Goal: Information Seeking & Learning: Learn about a topic

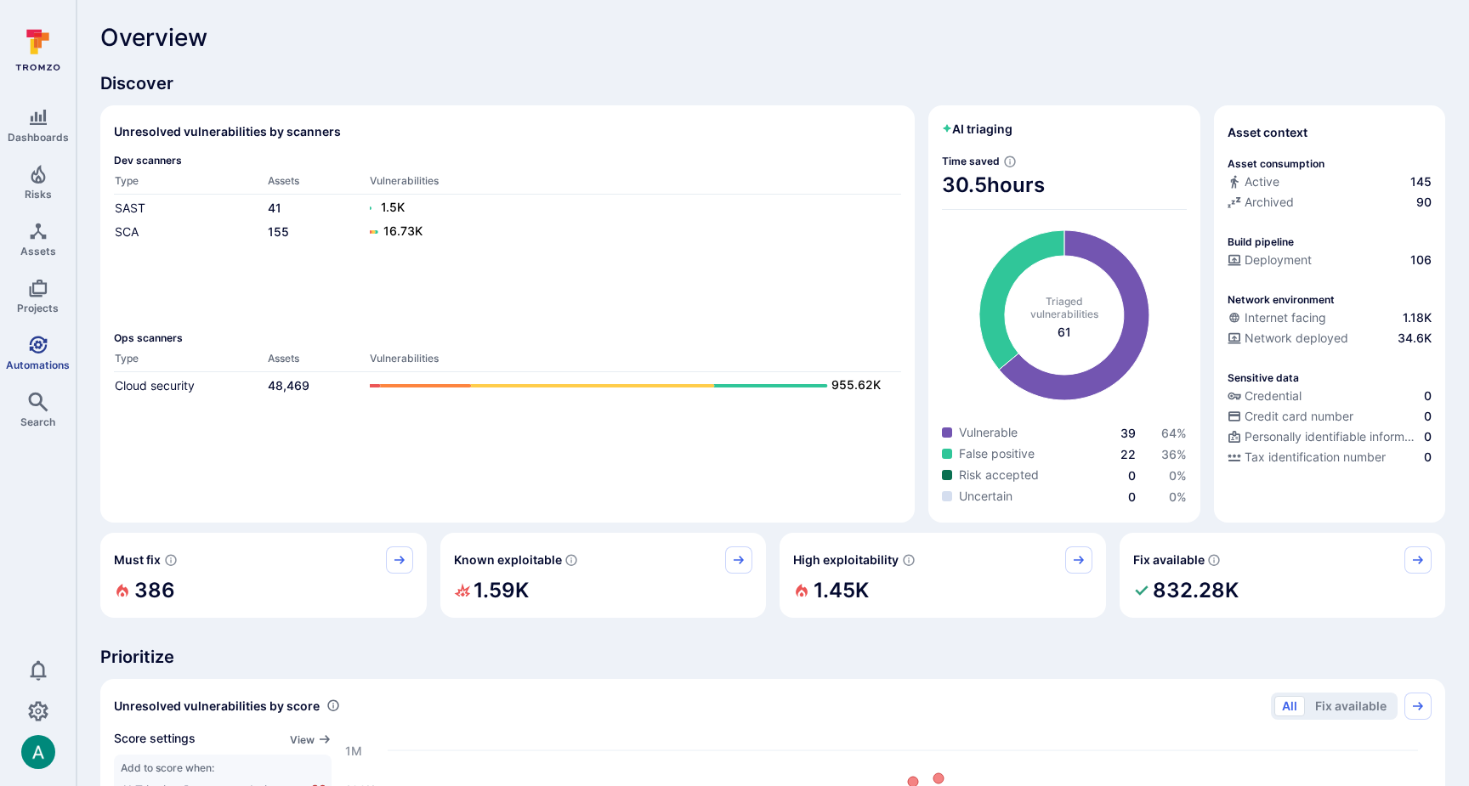
click at [55, 334] on link "Automations" at bounding box center [38, 353] width 76 height 50
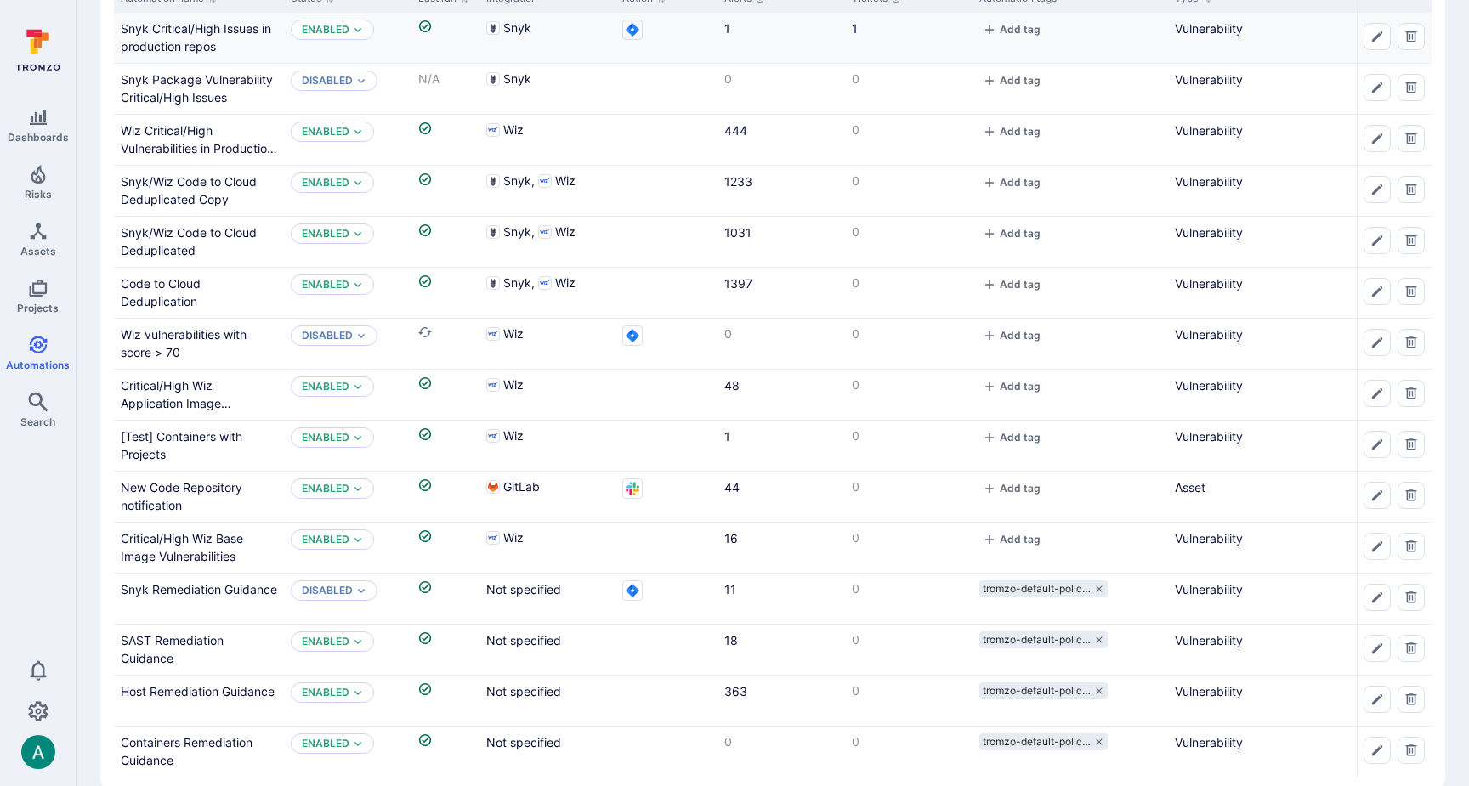
scroll to position [209, 0]
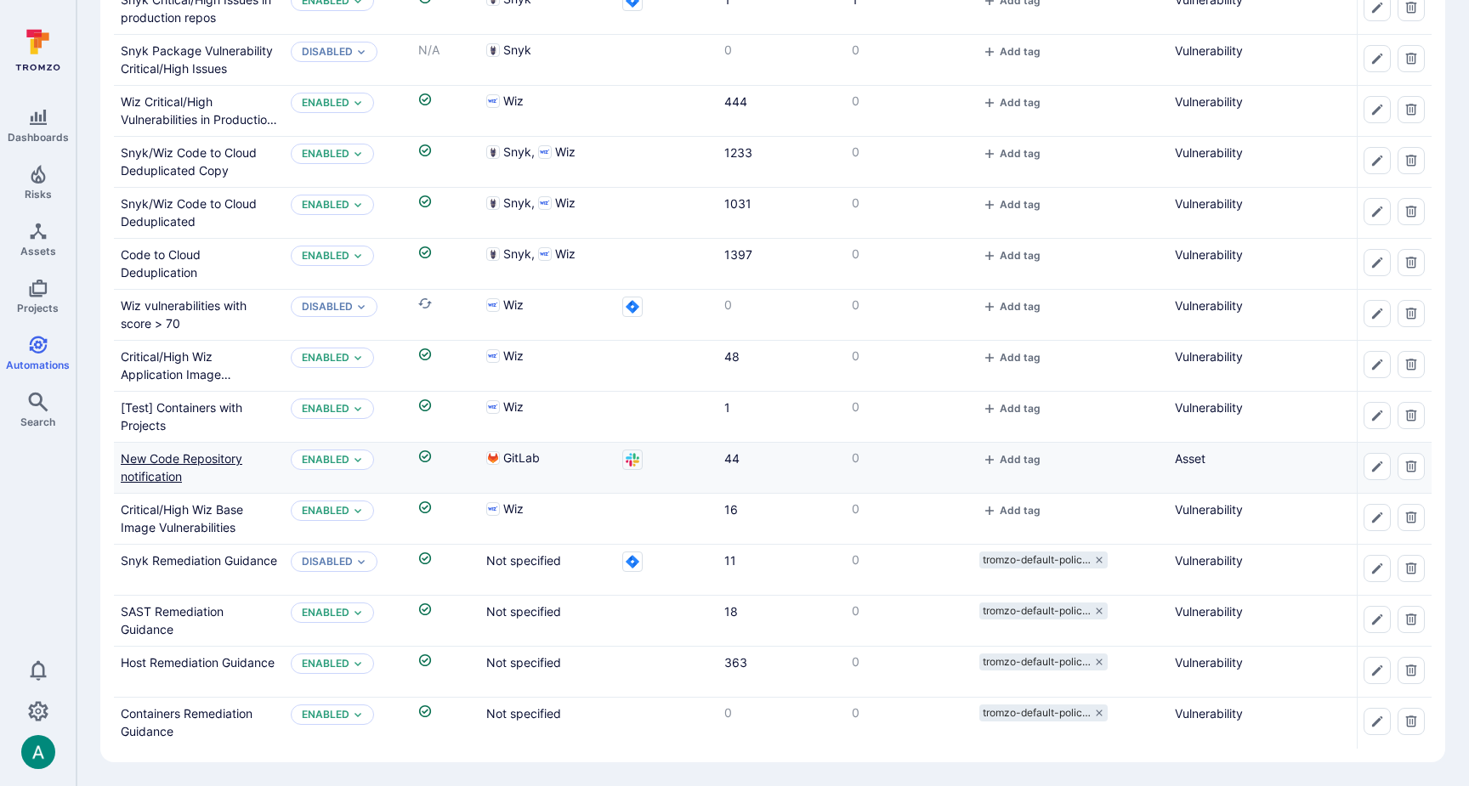
click at [209, 455] on link "New Code Repository notification" at bounding box center [182, 467] width 122 height 32
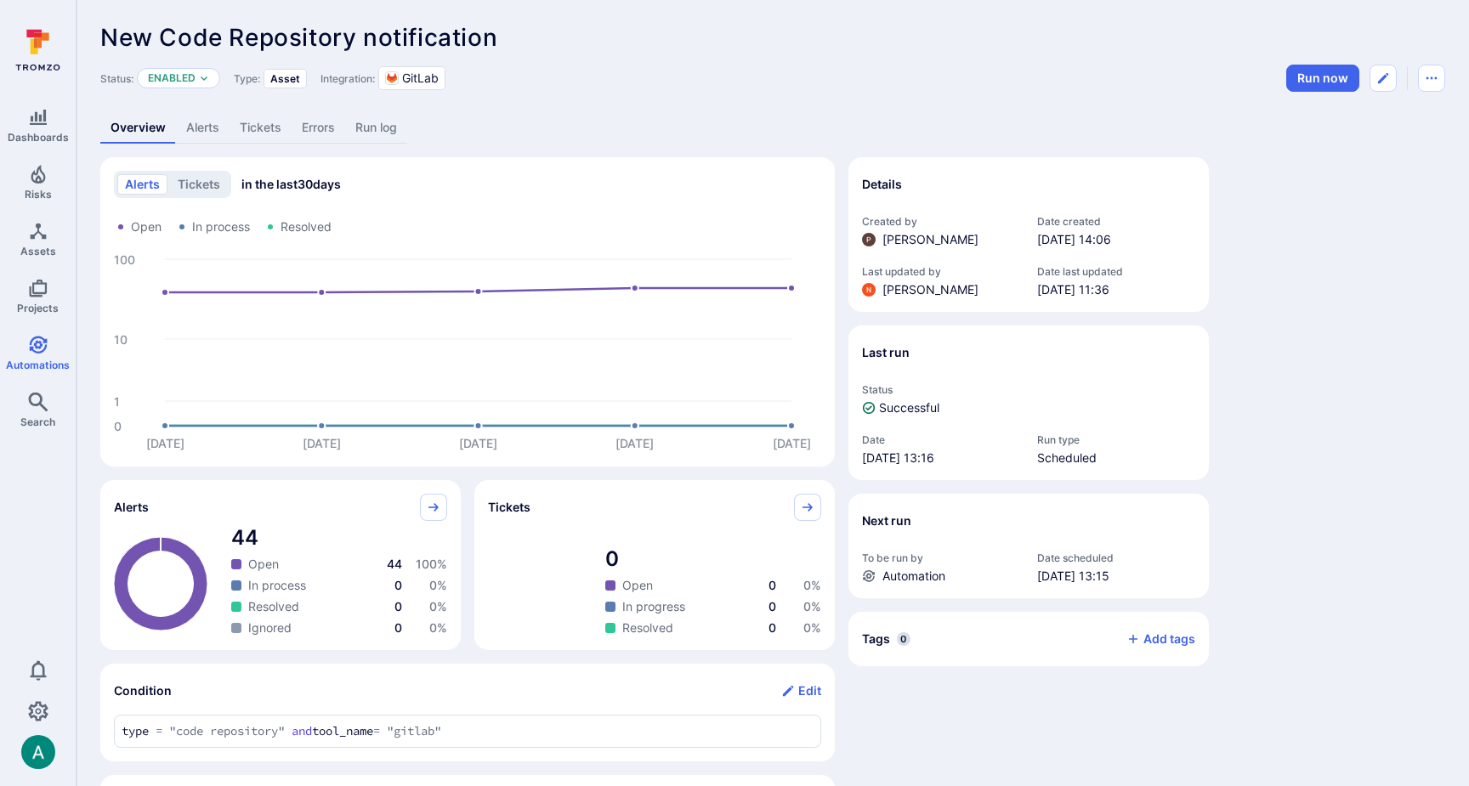
click at [205, 130] on link "Alerts" at bounding box center [203, 127] width 54 height 31
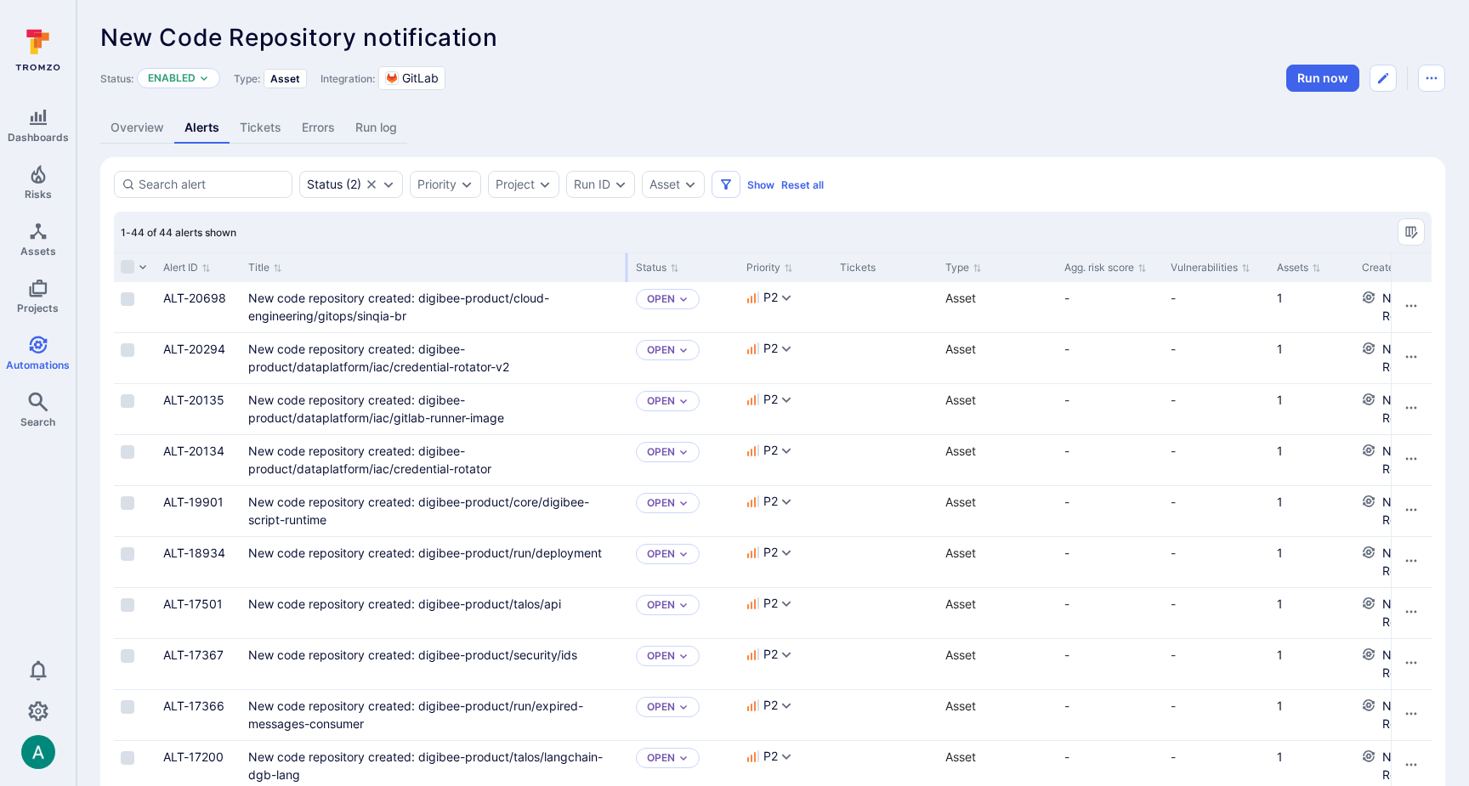
drag, startPoint x: 450, startPoint y: 265, endPoint x: 116, endPoint y: 144, distance: 355.9
click at [626, 262] on div at bounding box center [627, 267] width 3 height 29
click at [125, 131] on link "Overview" at bounding box center [137, 127] width 74 height 31
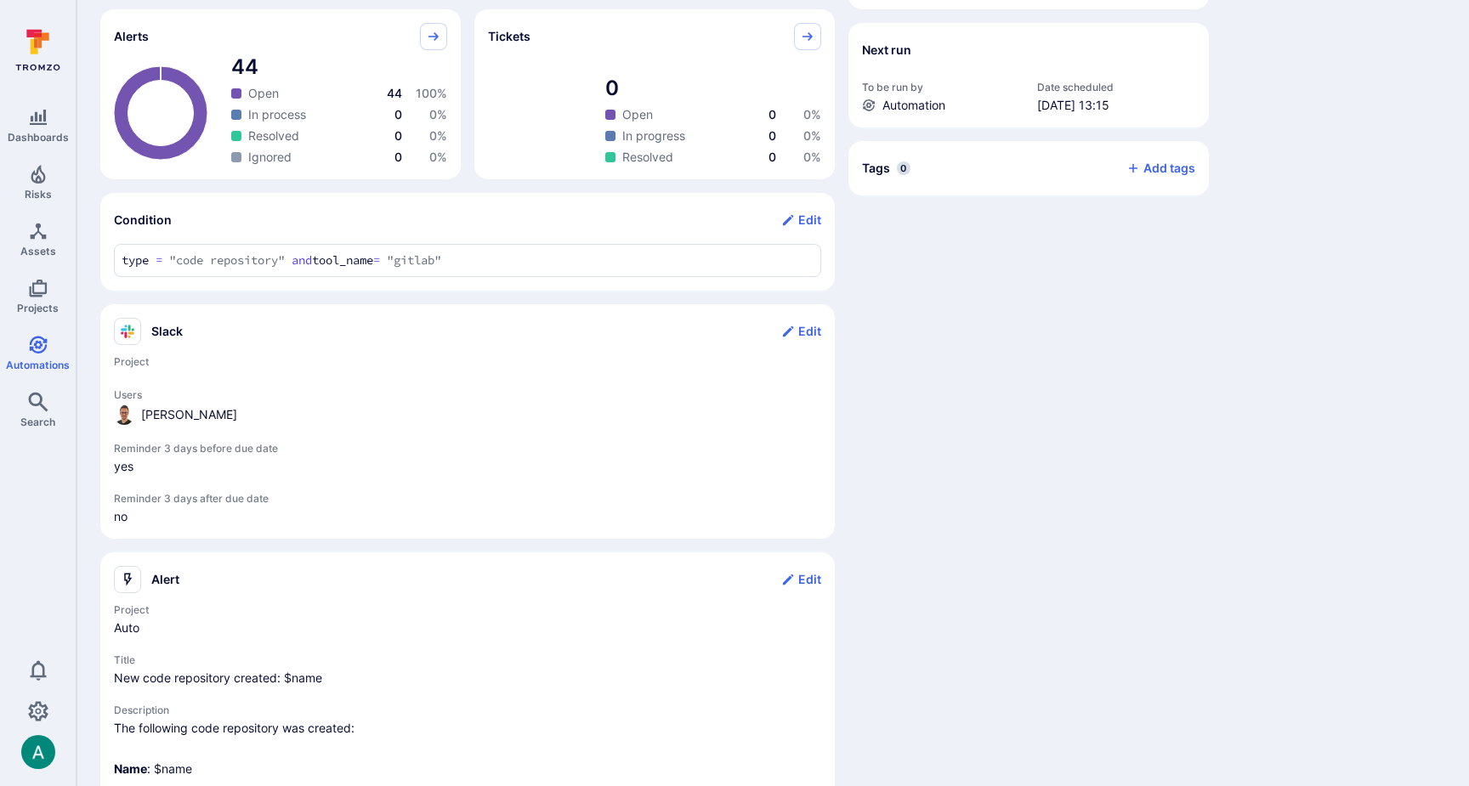
scroll to position [472, 0]
click at [815, 220] on button "Edit" at bounding box center [801, 219] width 40 height 27
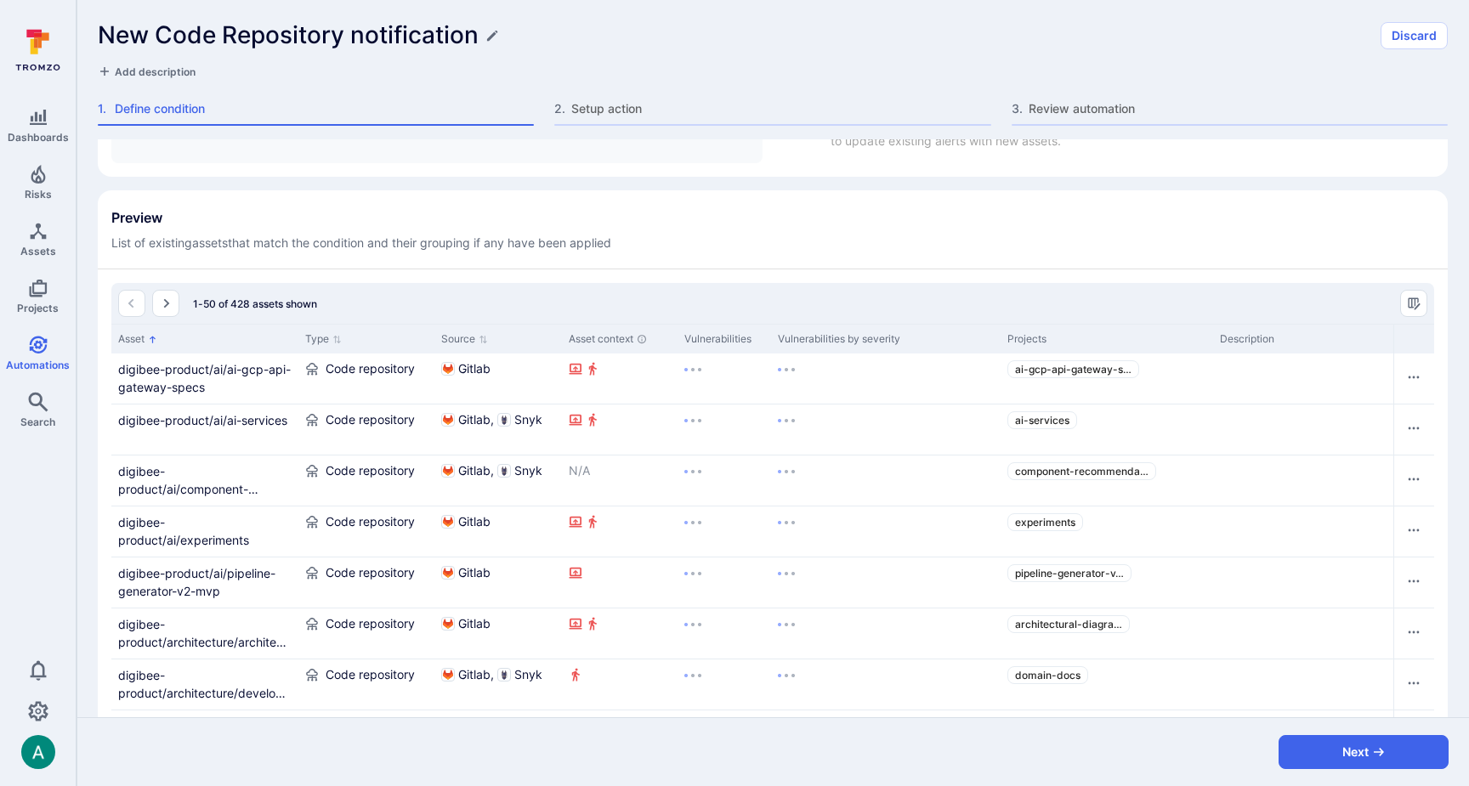
scroll to position [677, 0]
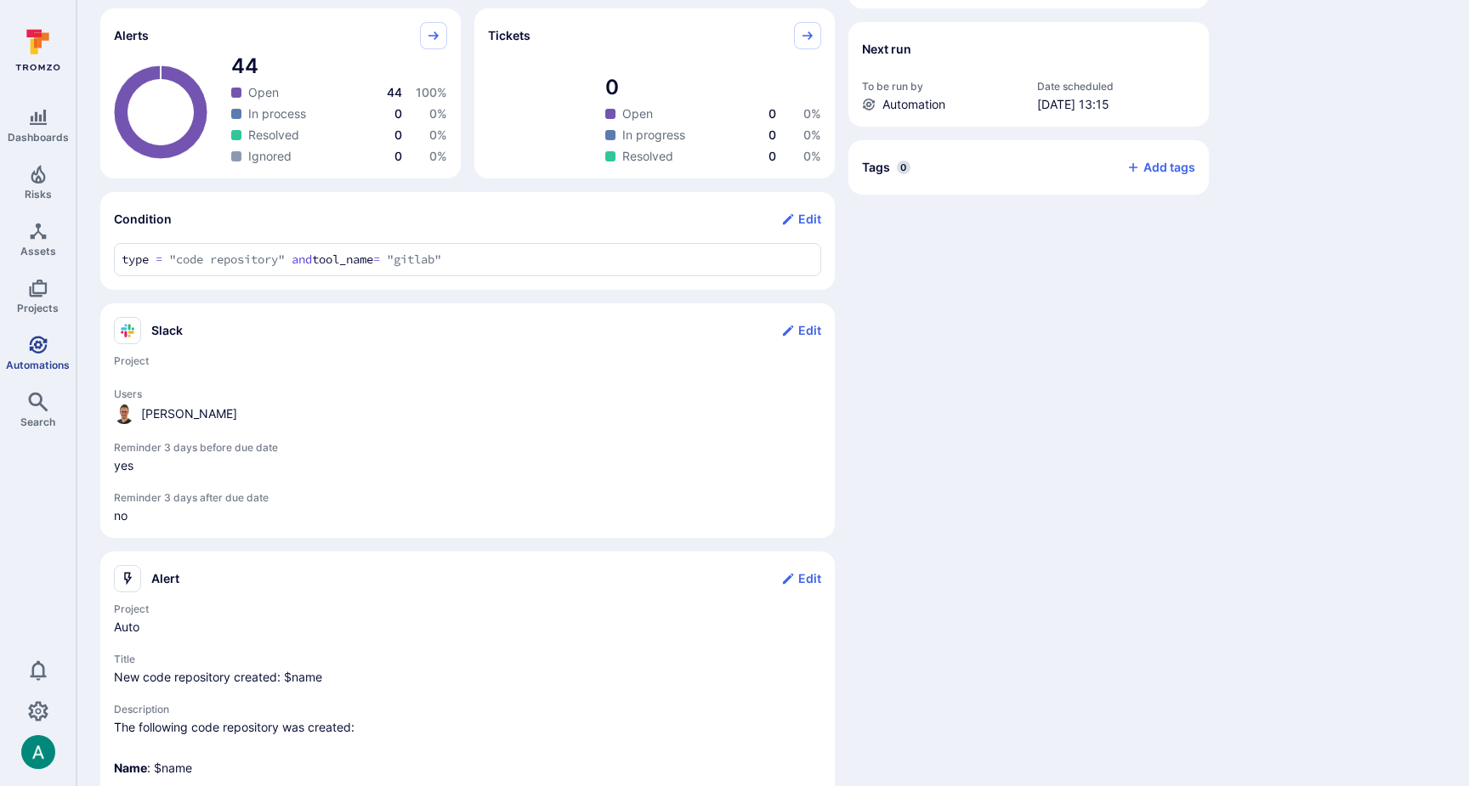
scroll to position [473, 0]
click at [26, 346] on link "Automations" at bounding box center [38, 353] width 76 height 50
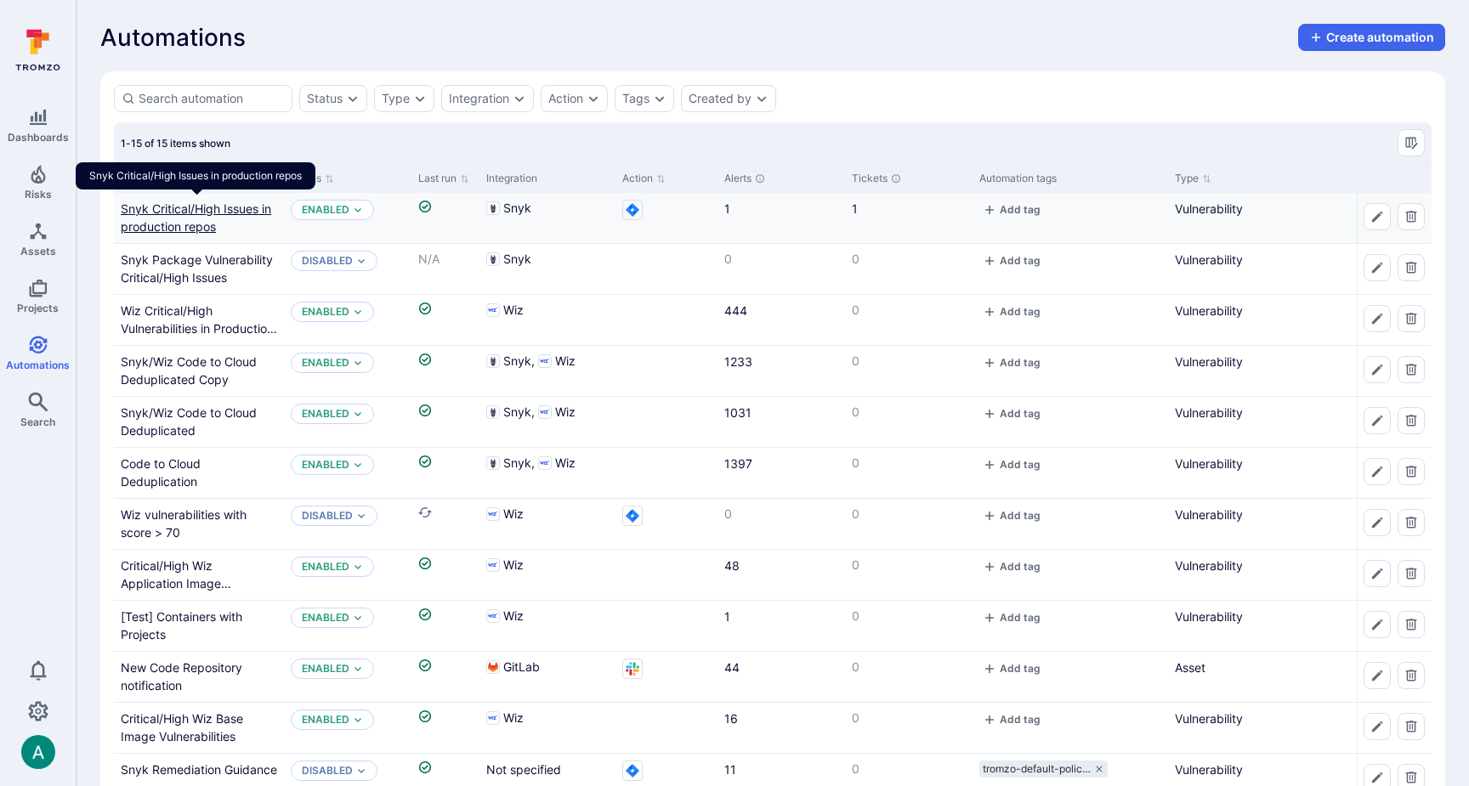
click at [150, 229] on link "Snyk Critical/High Issues in production repos" at bounding box center [196, 217] width 150 height 32
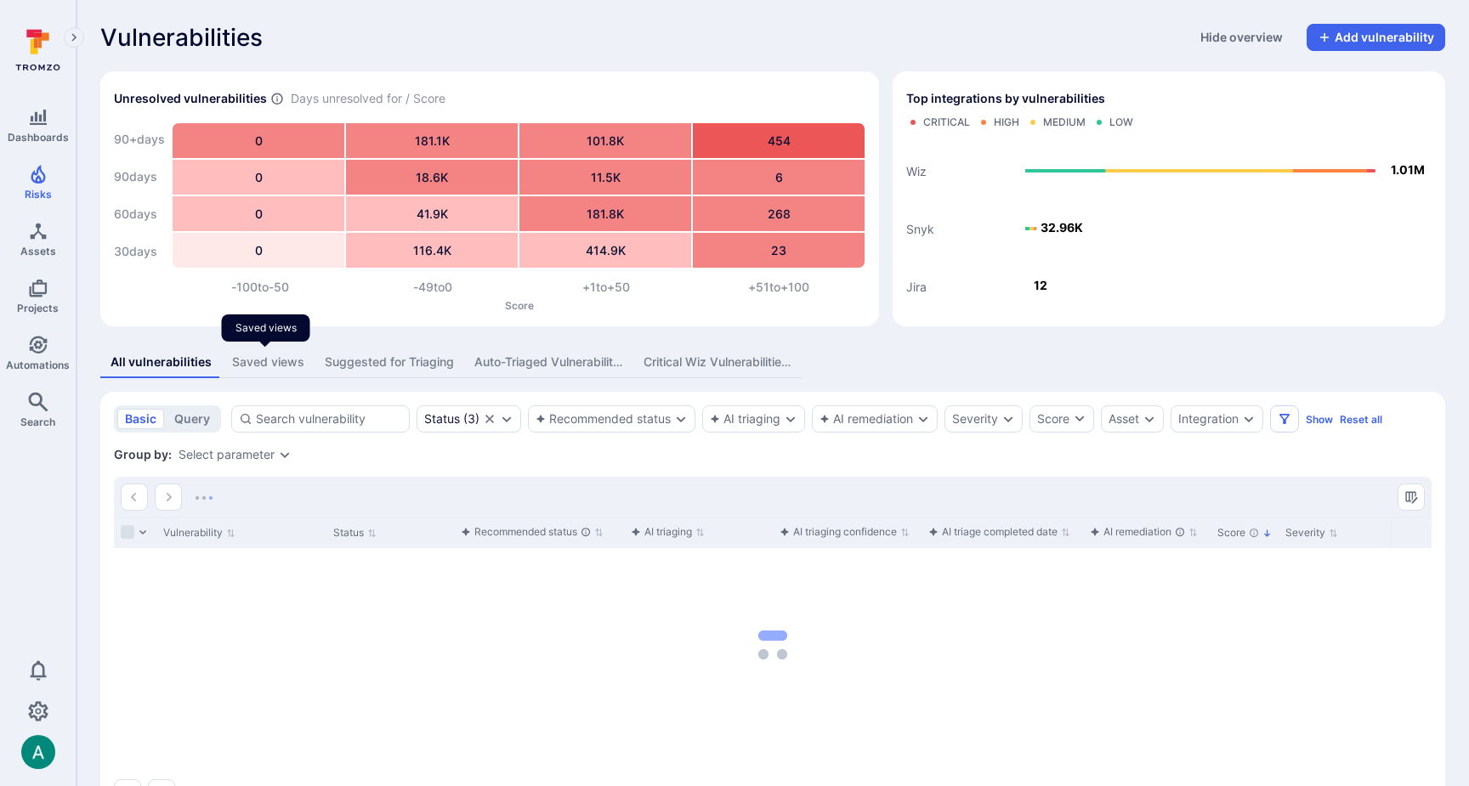
click at [254, 366] on div "Saved views" at bounding box center [268, 362] width 72 height 17
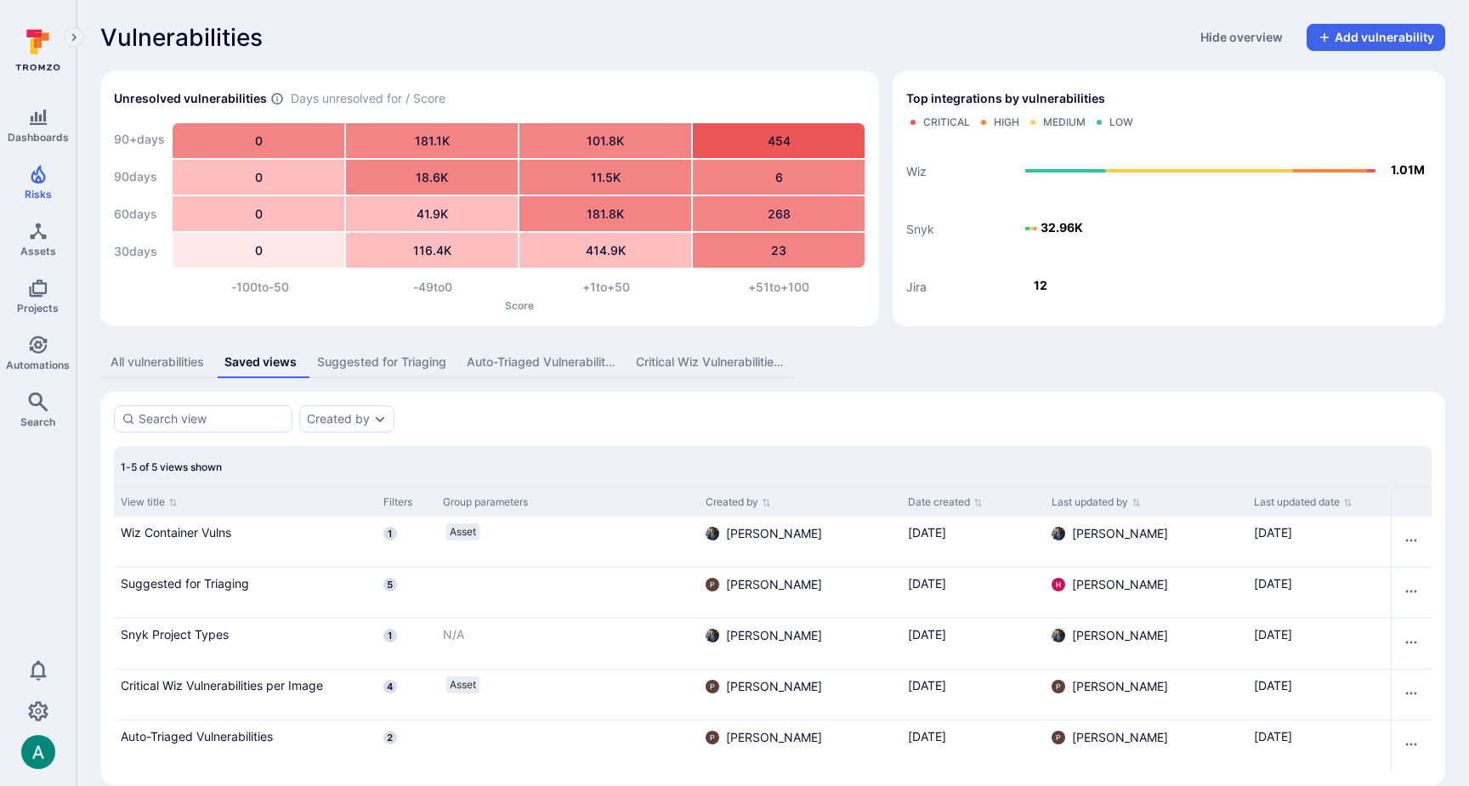
scroll to position [23, 0]
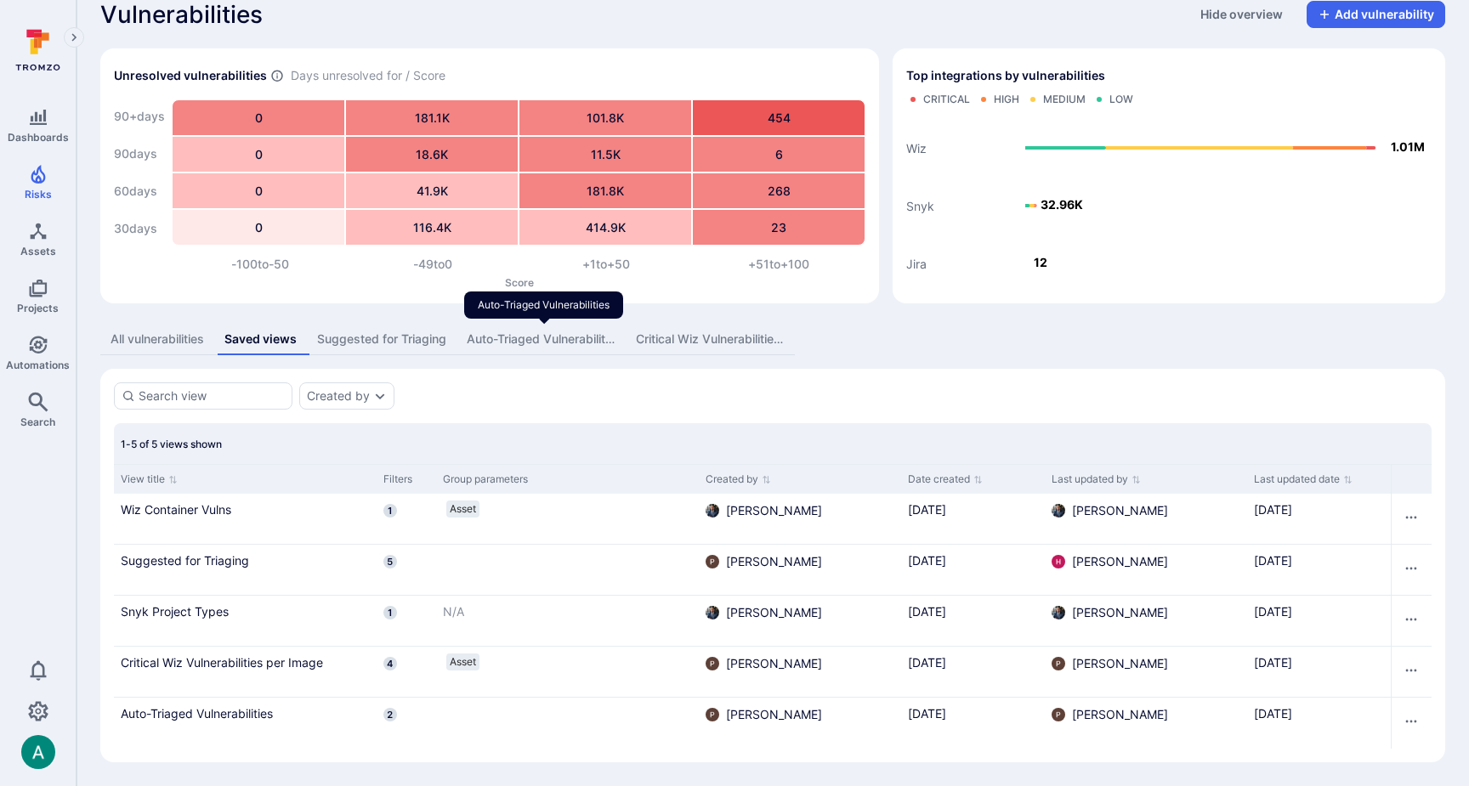
click at [541, 335] on div "Auto-Triaged Vulnerabilities" at bounding box center [541, 339] width 149 height 17
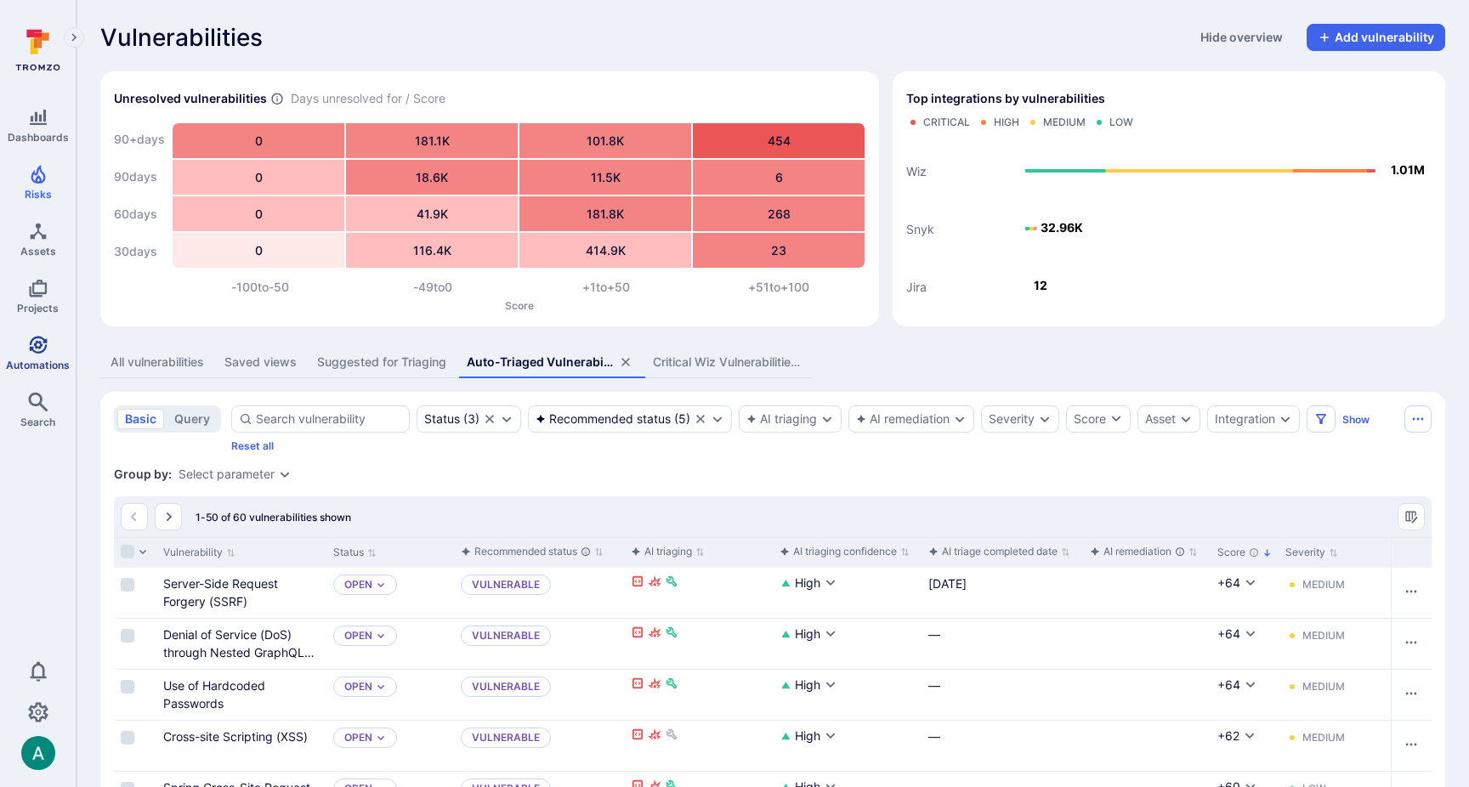
click at [40, 344] on icon "Automations" at bounding box center [38, 345] width 18 height 18
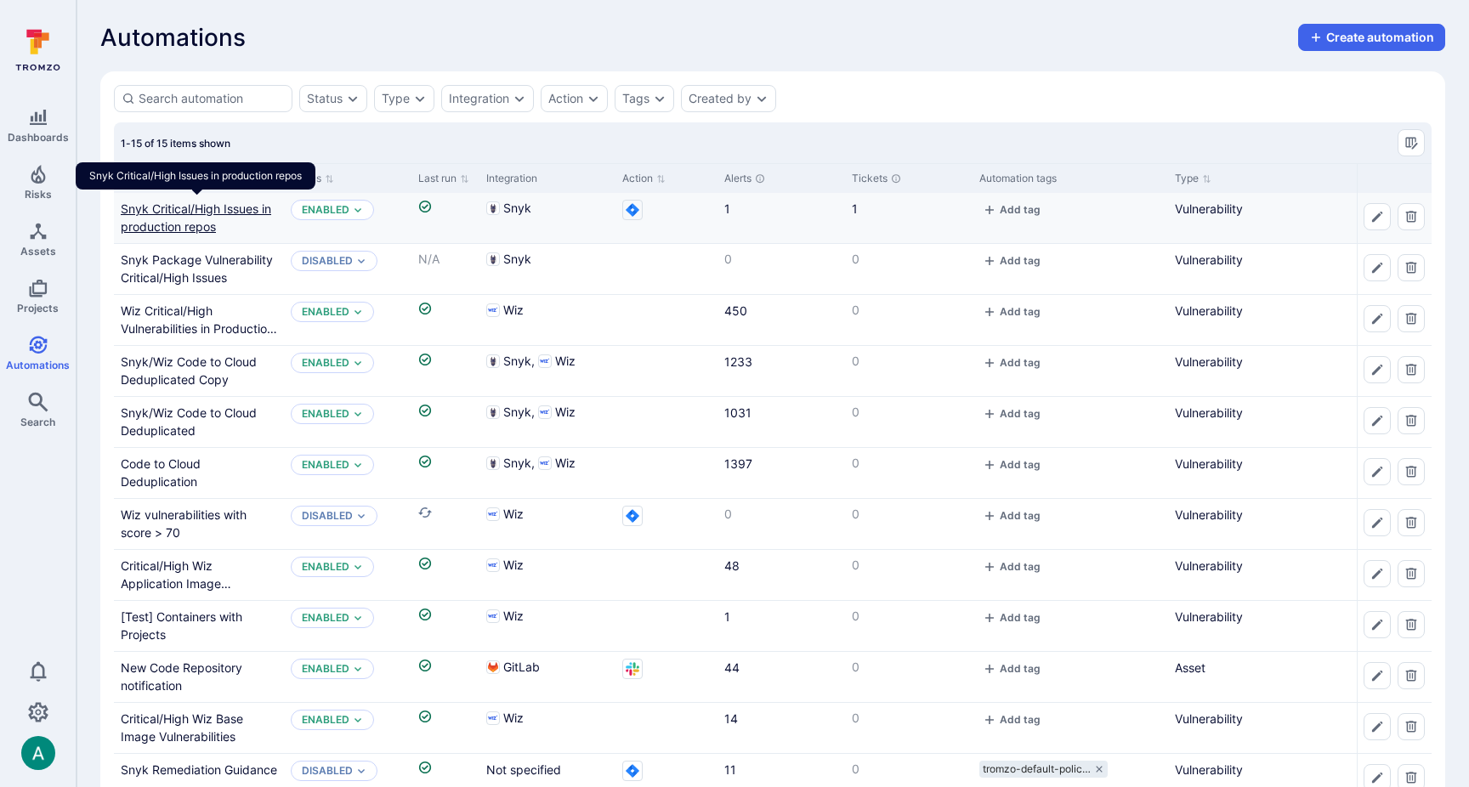
click at [150, 205] on link "Snyk Critical/High Issues in production repos" at bounding box center [196, 217] width 150 height 32
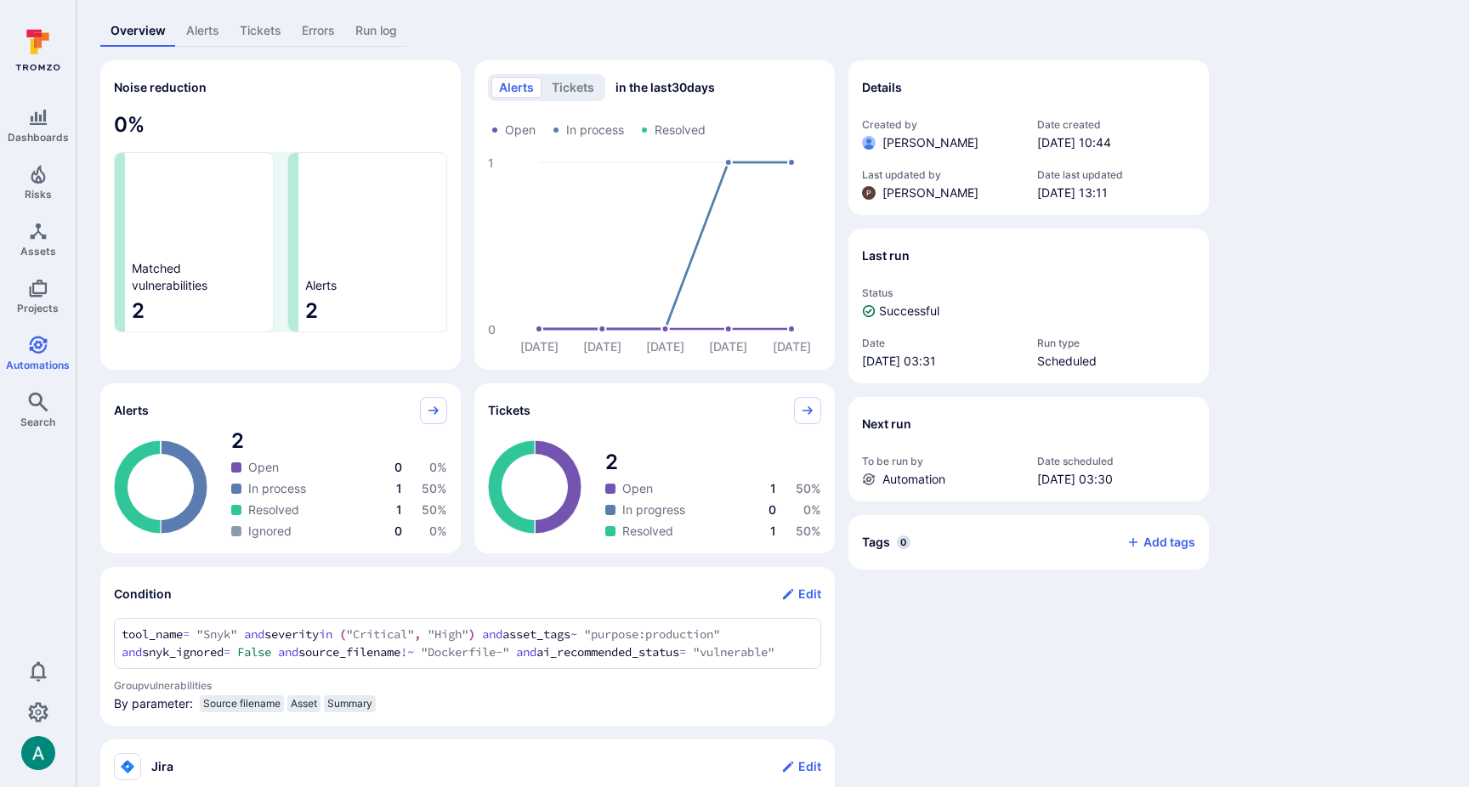
scroll to position [108, 0]
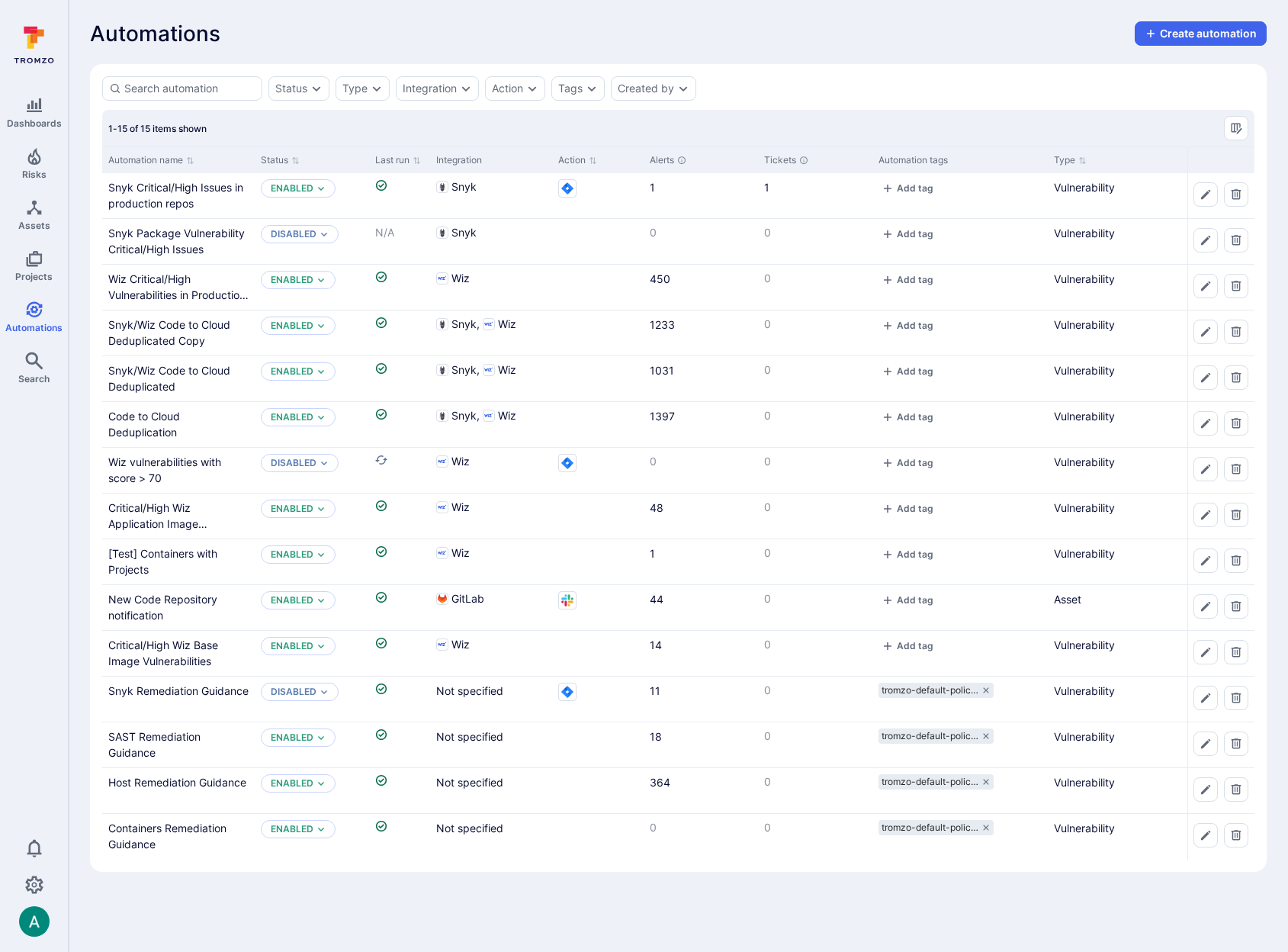
click at [274, 34] on div "Automations Create automation" at bounding box center [678, 33] width 1177 height 24
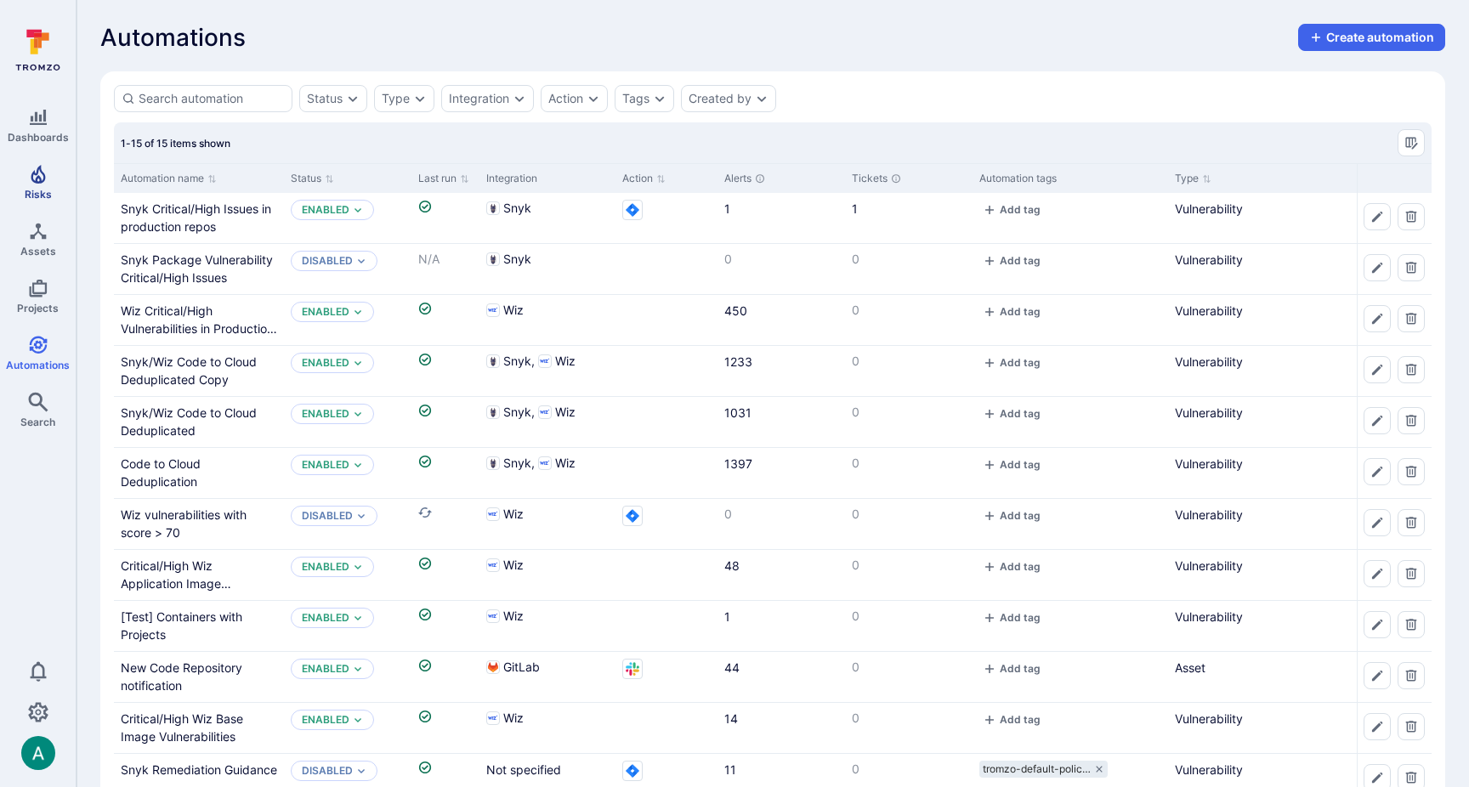
click at [39, 184] on link "Risks" at bounding box center [38, 182] width 76 height 50
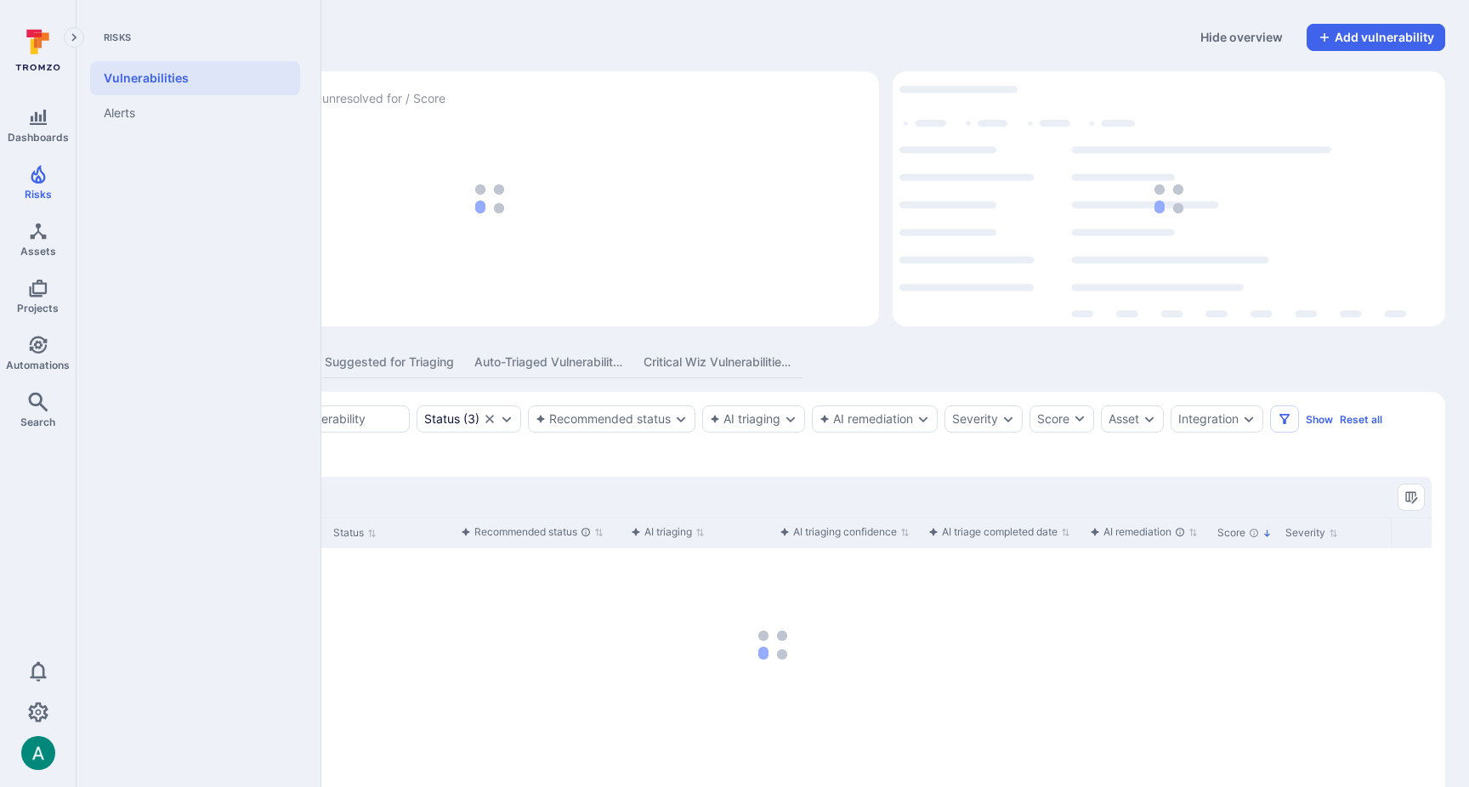
click at [165, 73] on link "Vulnerabilities" at bounding box center [195, 78] width 210 height 34
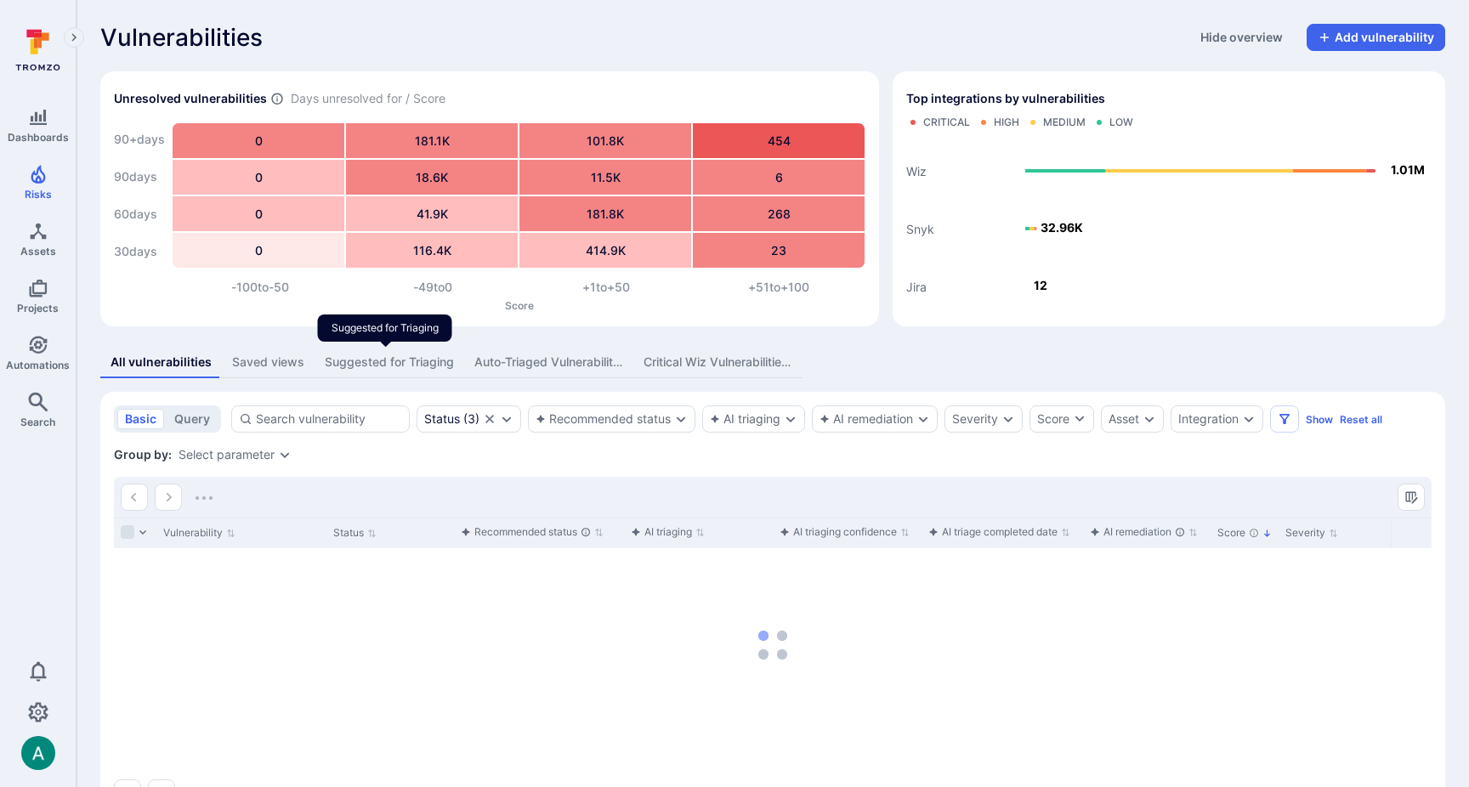
click at [404, 359] on div "Suggested for Triaging" at bounding box center [389, 362] width 129 height 17
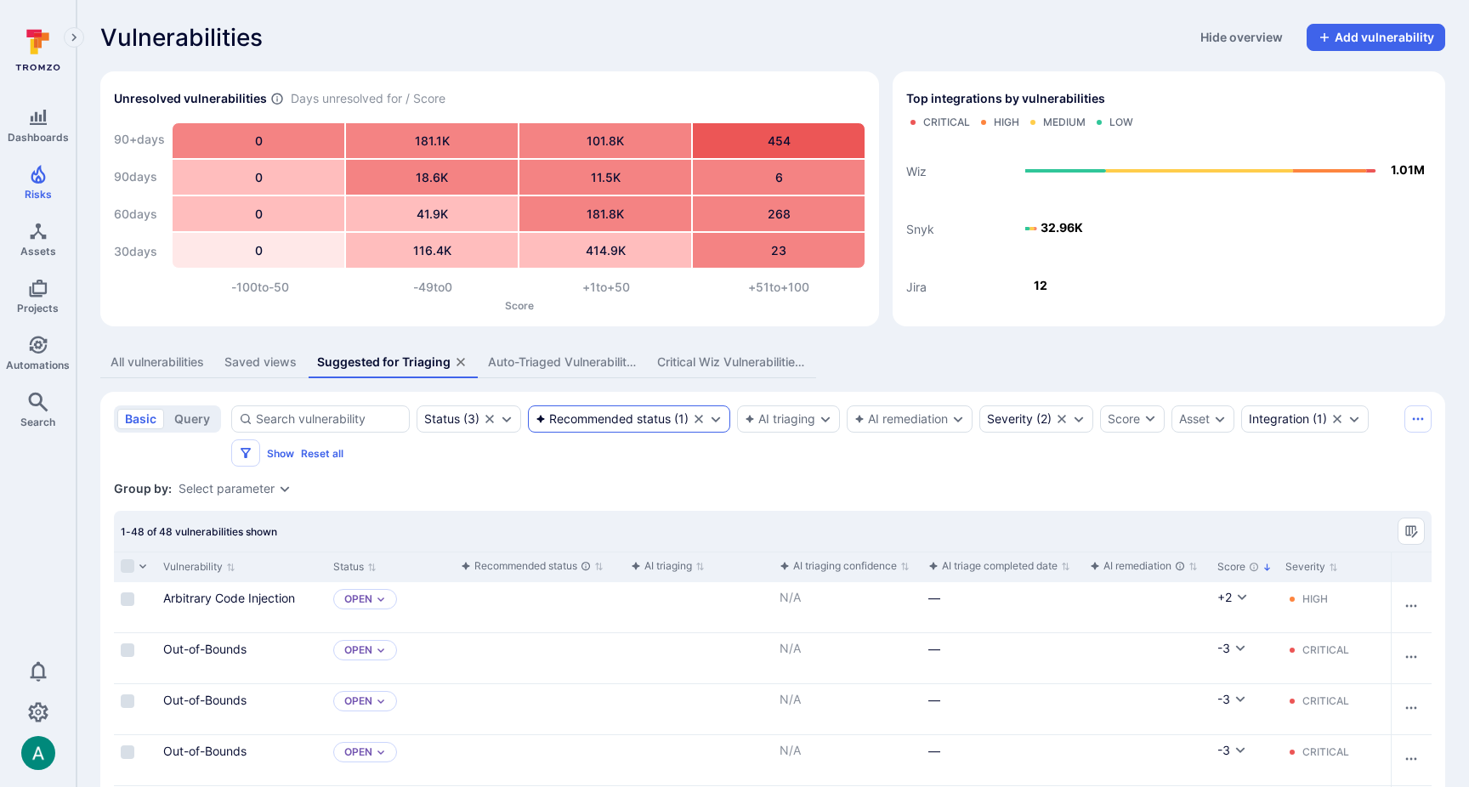
click at [609, 408] on div "Recommended status ( 1 )" at bounding box center [629, 418] width 202 height 27
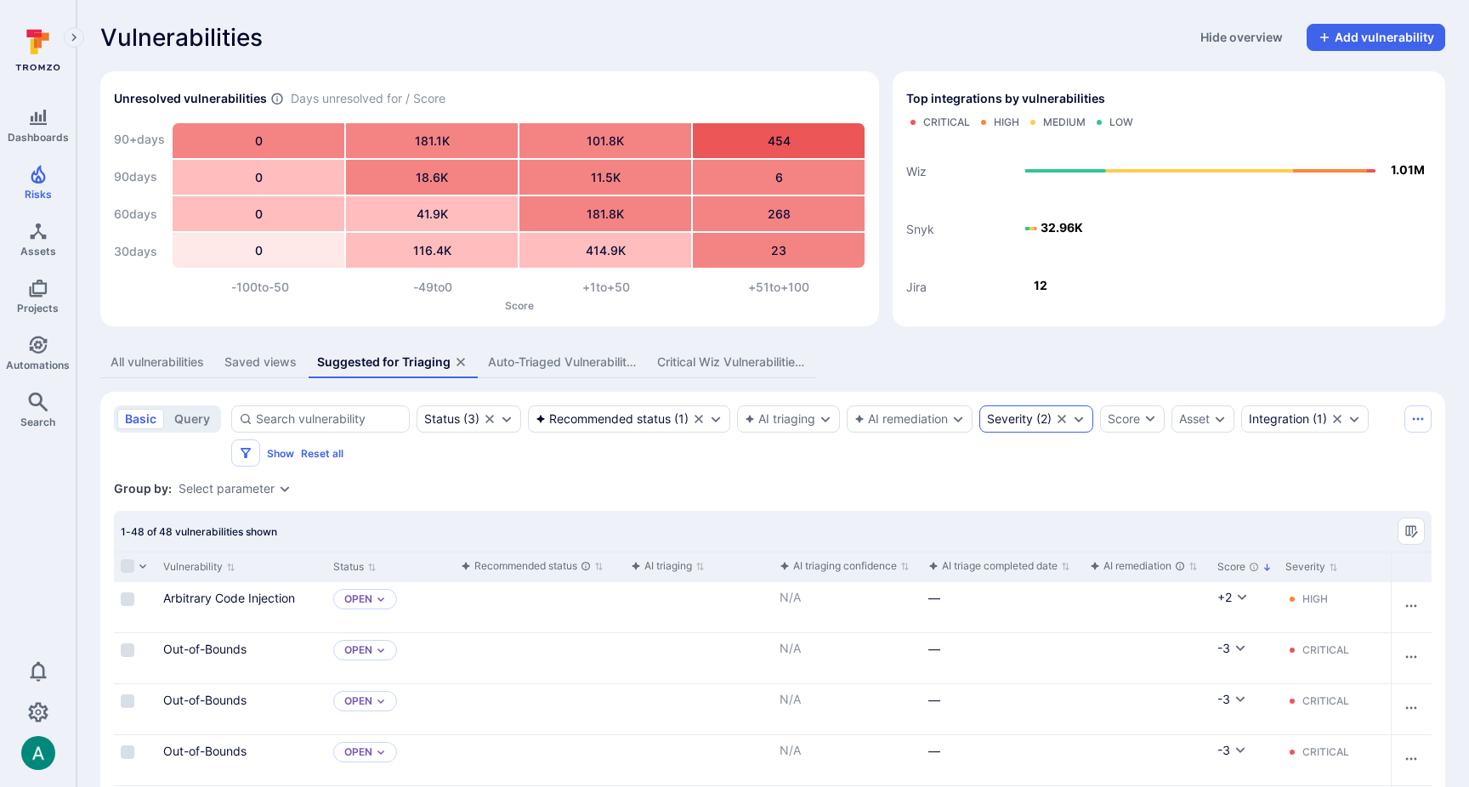
click at [1024, 410] on div "Severity ( 2 )" at bounding box center [1036, 418] width 114 height 27
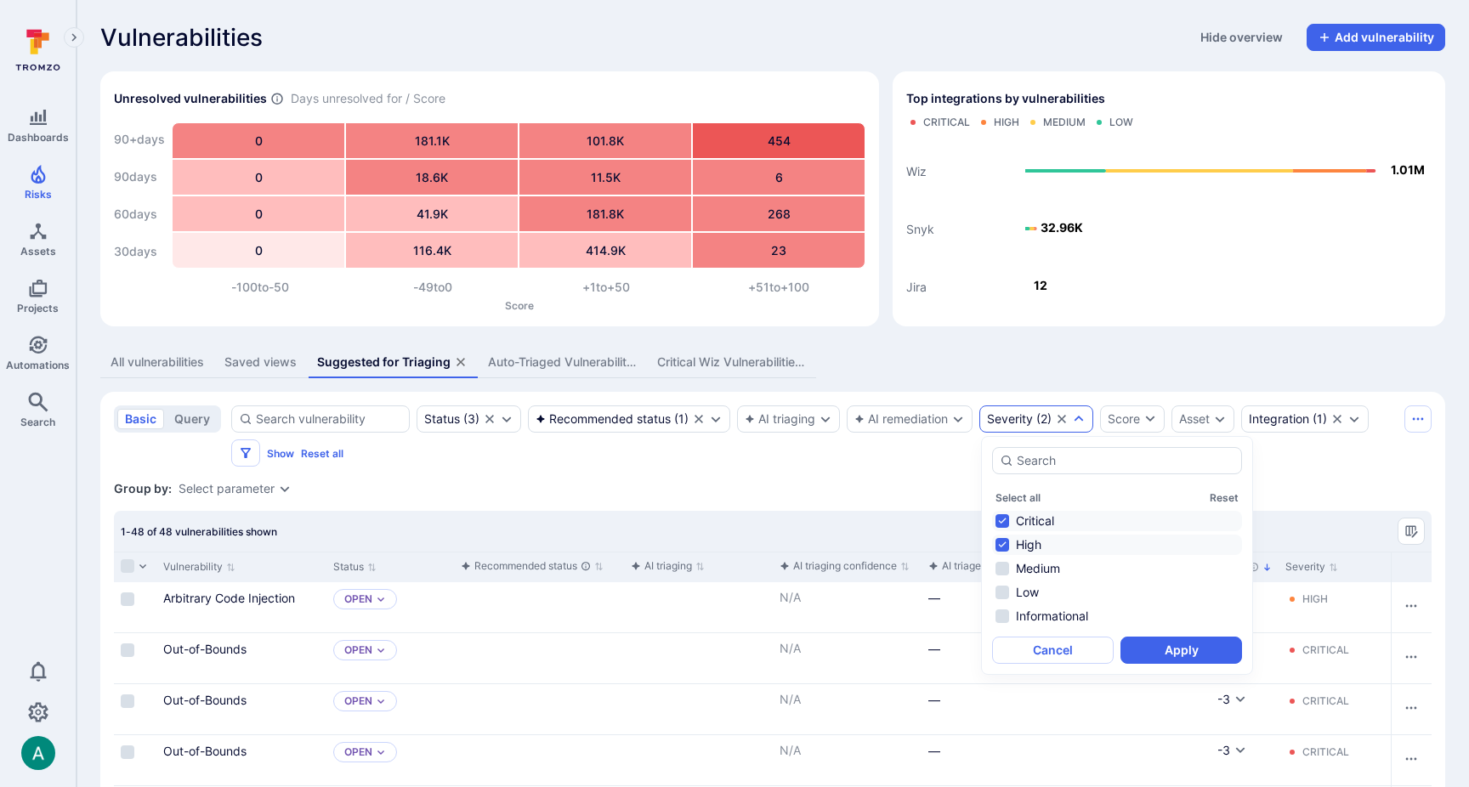
click at [1043, 364] on div "All vulnerabilities Saved views Suggested for Triaging Auto-Triaged Vulnerabili…" at bounding box center [772, 362] width 1345 height 31
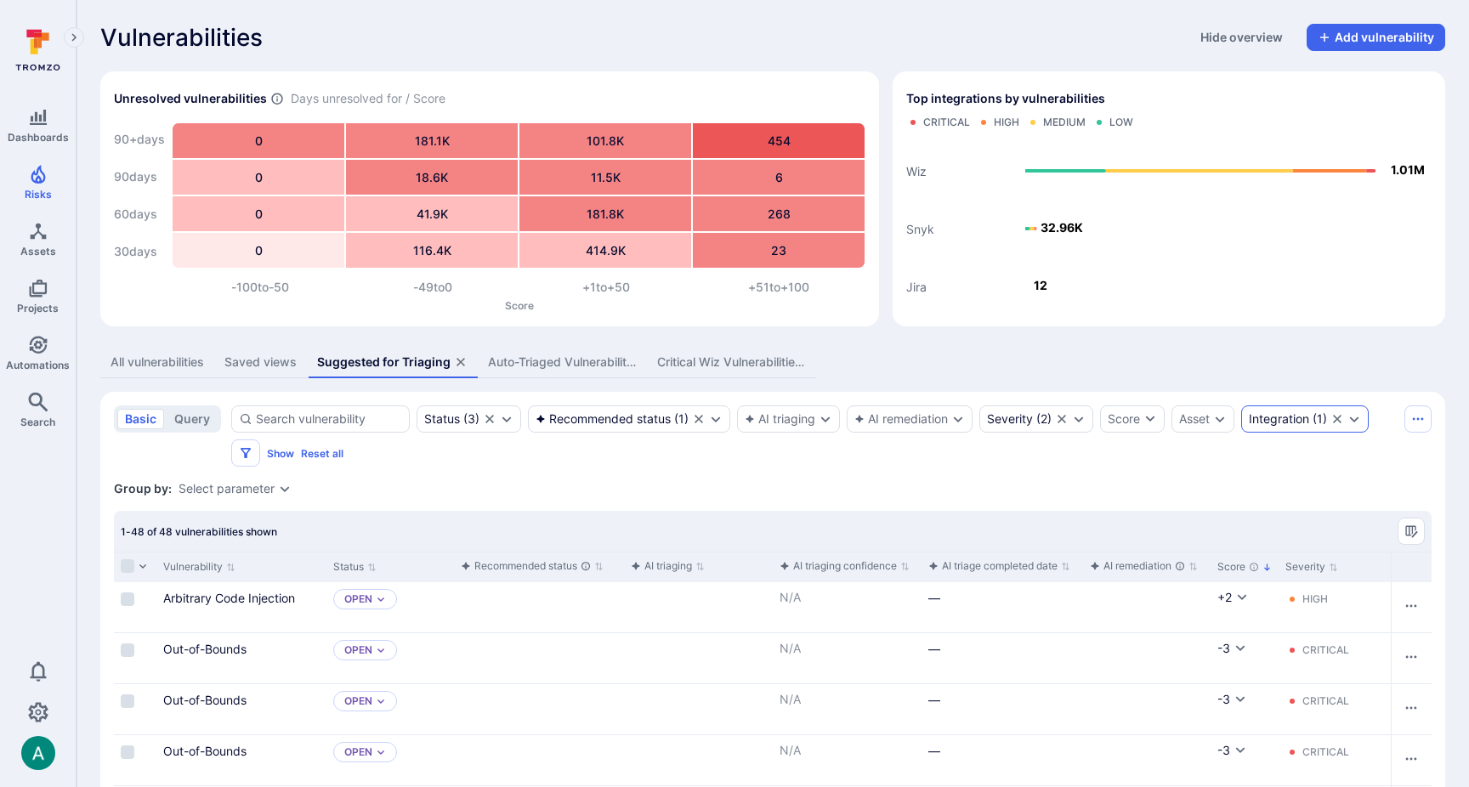
click at [1285, 424] on div "Integration" at bounding box center [1278, 419] width 60 height 14
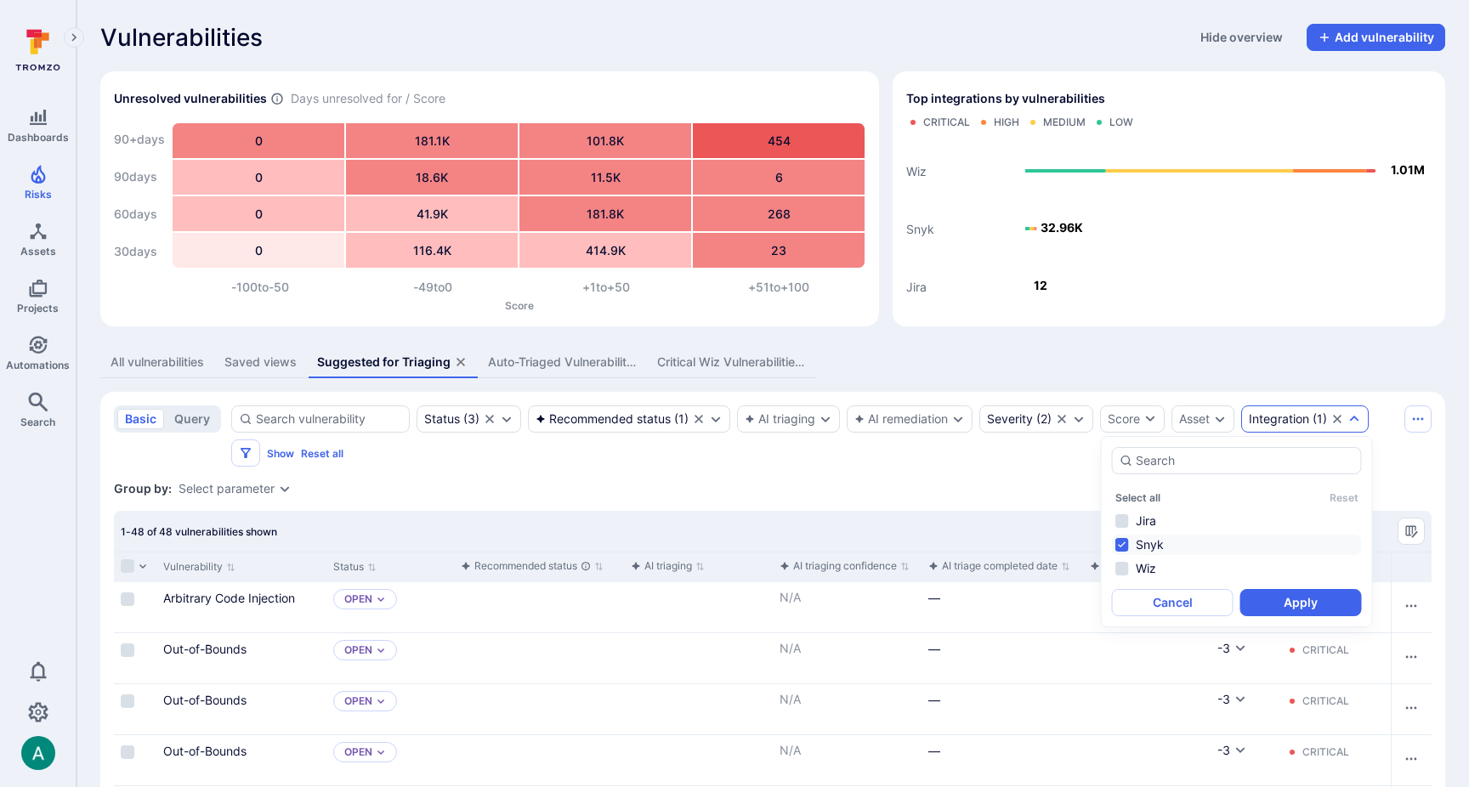
click at [1276, 364] on div "All vulnerabilities Saved views Suggested for Triaging Auto-Triaged Vulnerabili…" at bounding box center [772, 362] width 1345 height 31
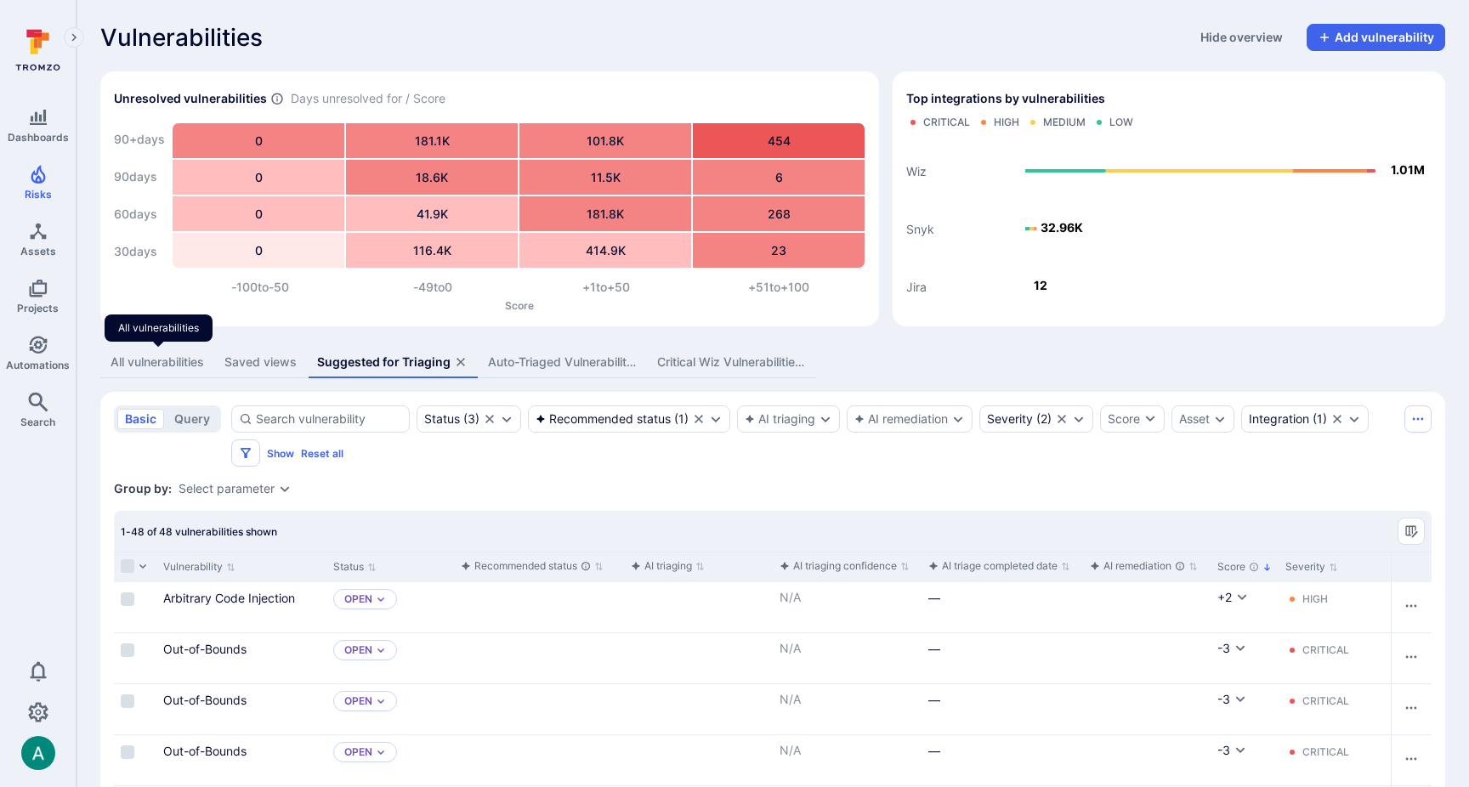
click at [154, 362] on div "All vulnerabilities" at bounding box center [156, 362] width 93 height 17
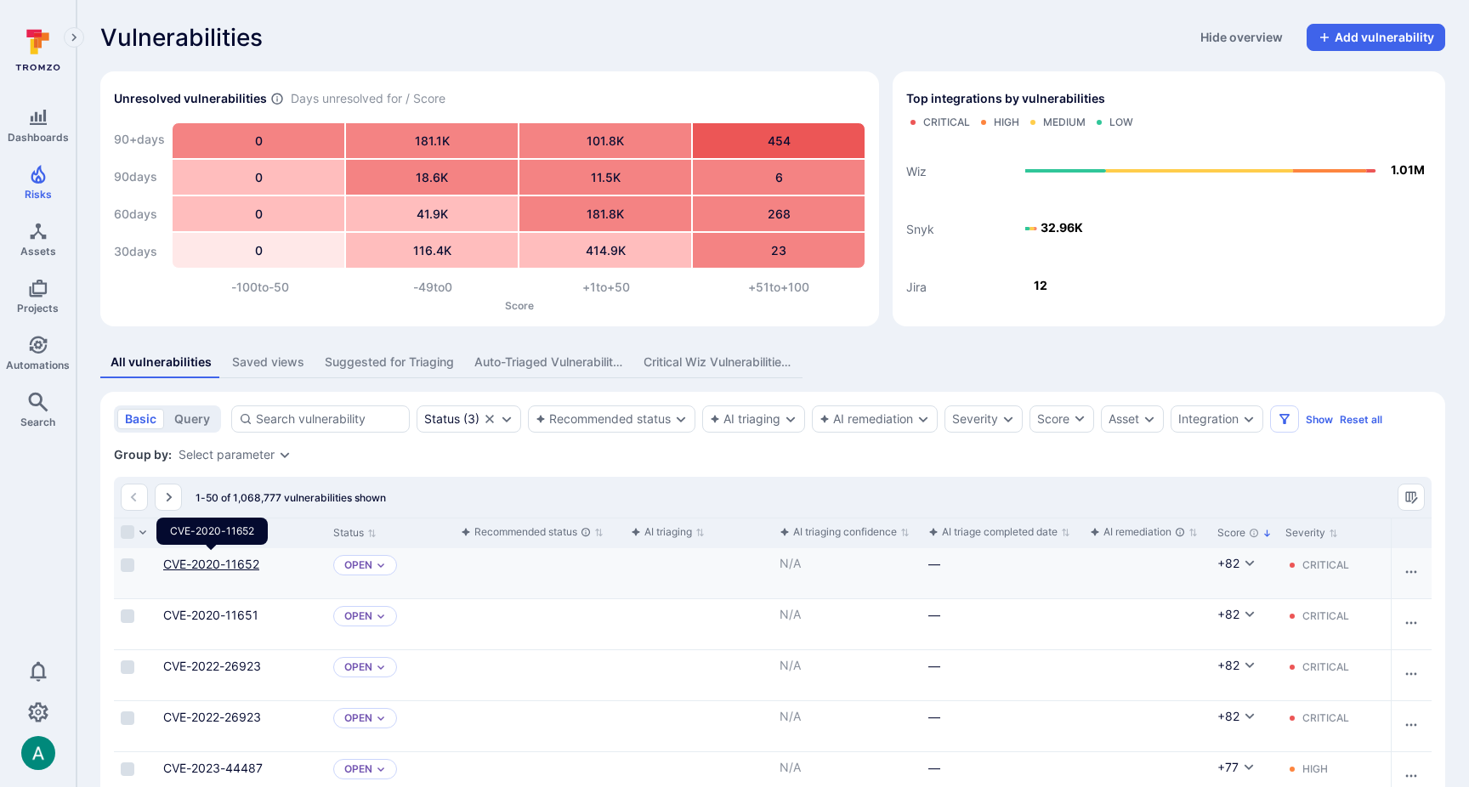
click at [233, 567] on link "CVE-2020-11652" at bounding box center [211, 564] width 96 height 14
click at [490, 446] on div "Group by: Select parameter" at bounding box center [772, 454] width 1317 height 17
click at [246, 362] on div "Saved views" at bounding box center [268, 362] width 72 height 17
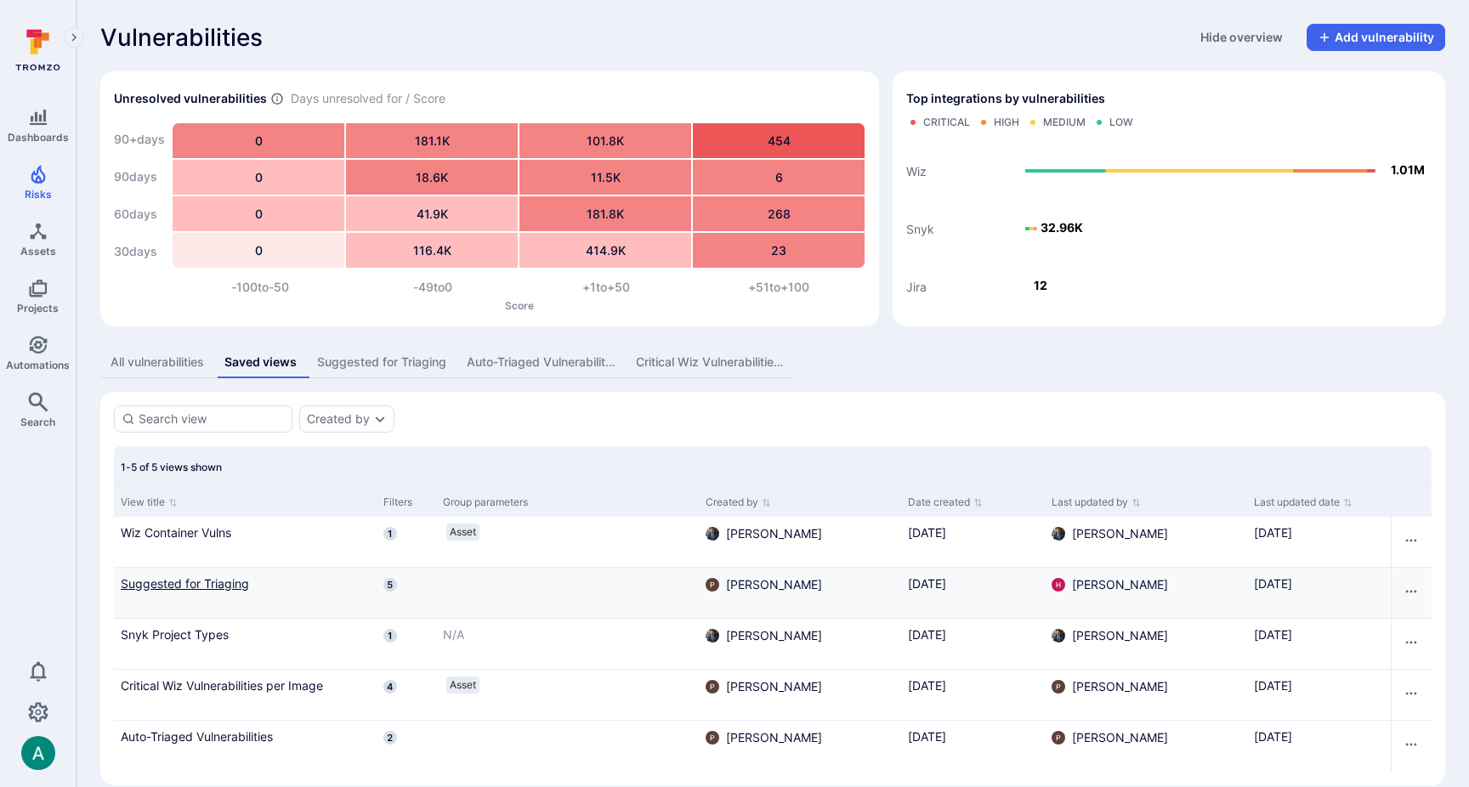
click at [183, 585] on link "Suggested for Triaging" at bounding box center [245, 584] width 249 height 18
click at [364, 359] on div "Suggested for Triaging" at bounding box center [381, 362] width 129 height 17
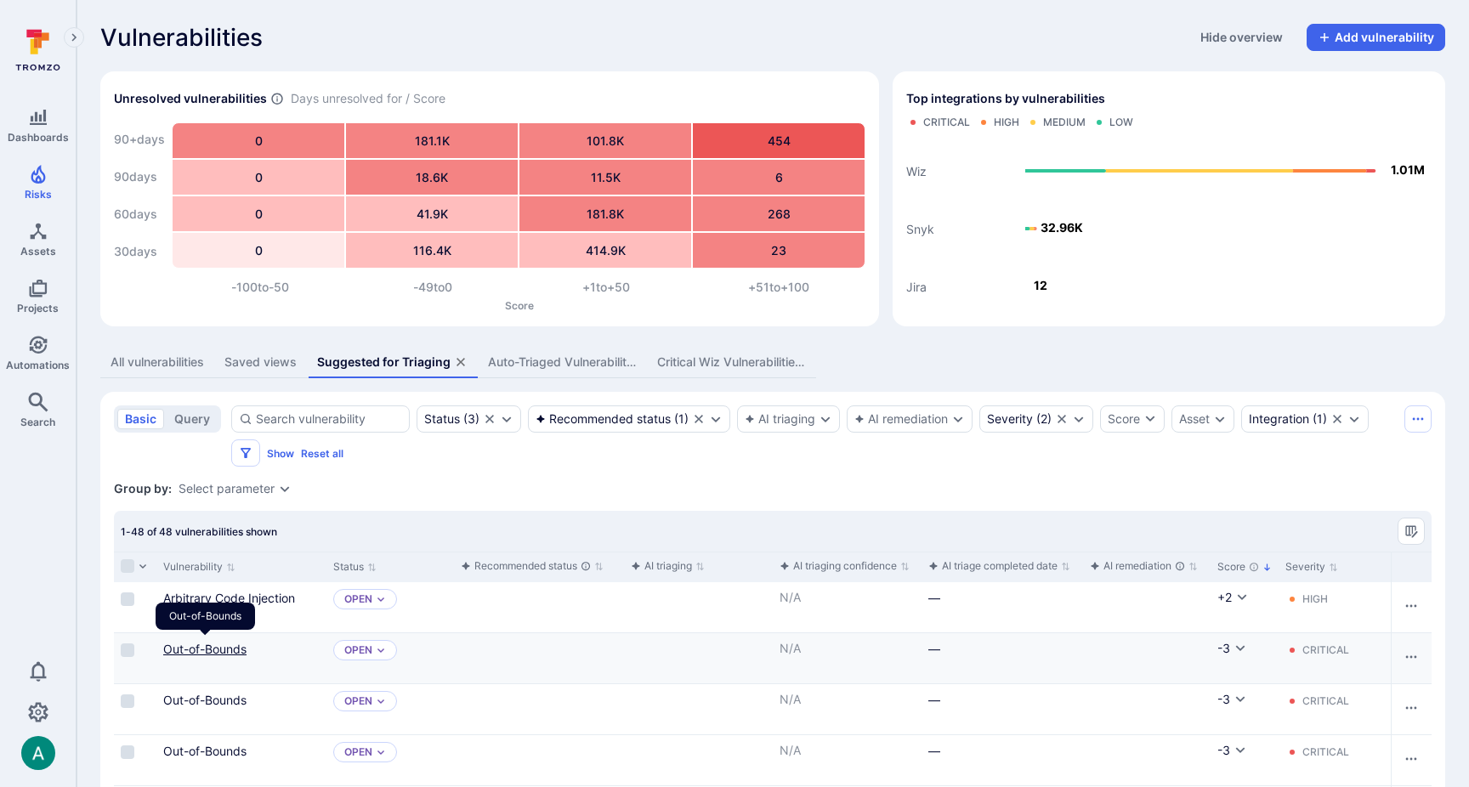
click at [179, 648] on link "Out-of-Bounds" at bounding box center [204, 649] width 83 height 14
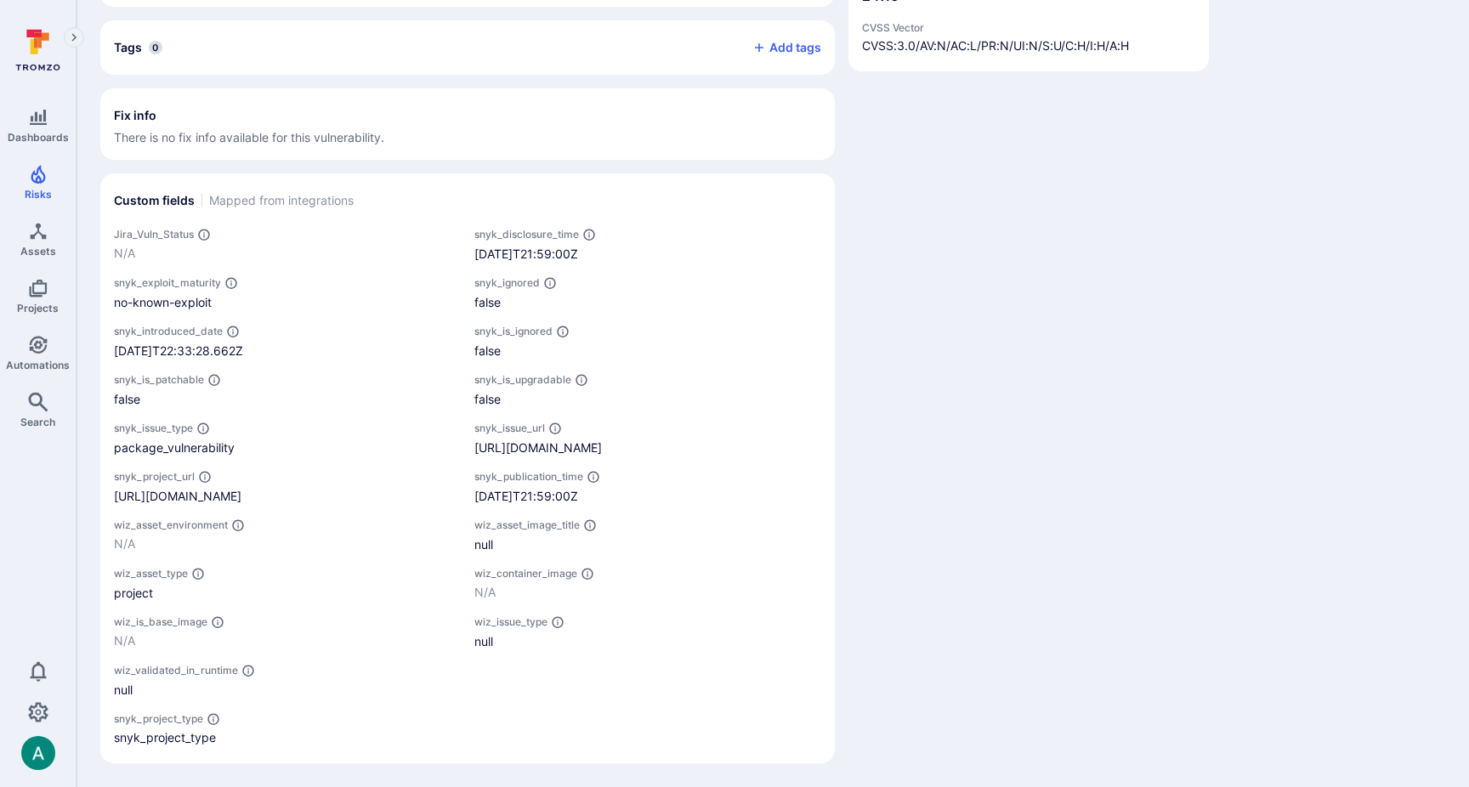
scroll to position [1419, 0]
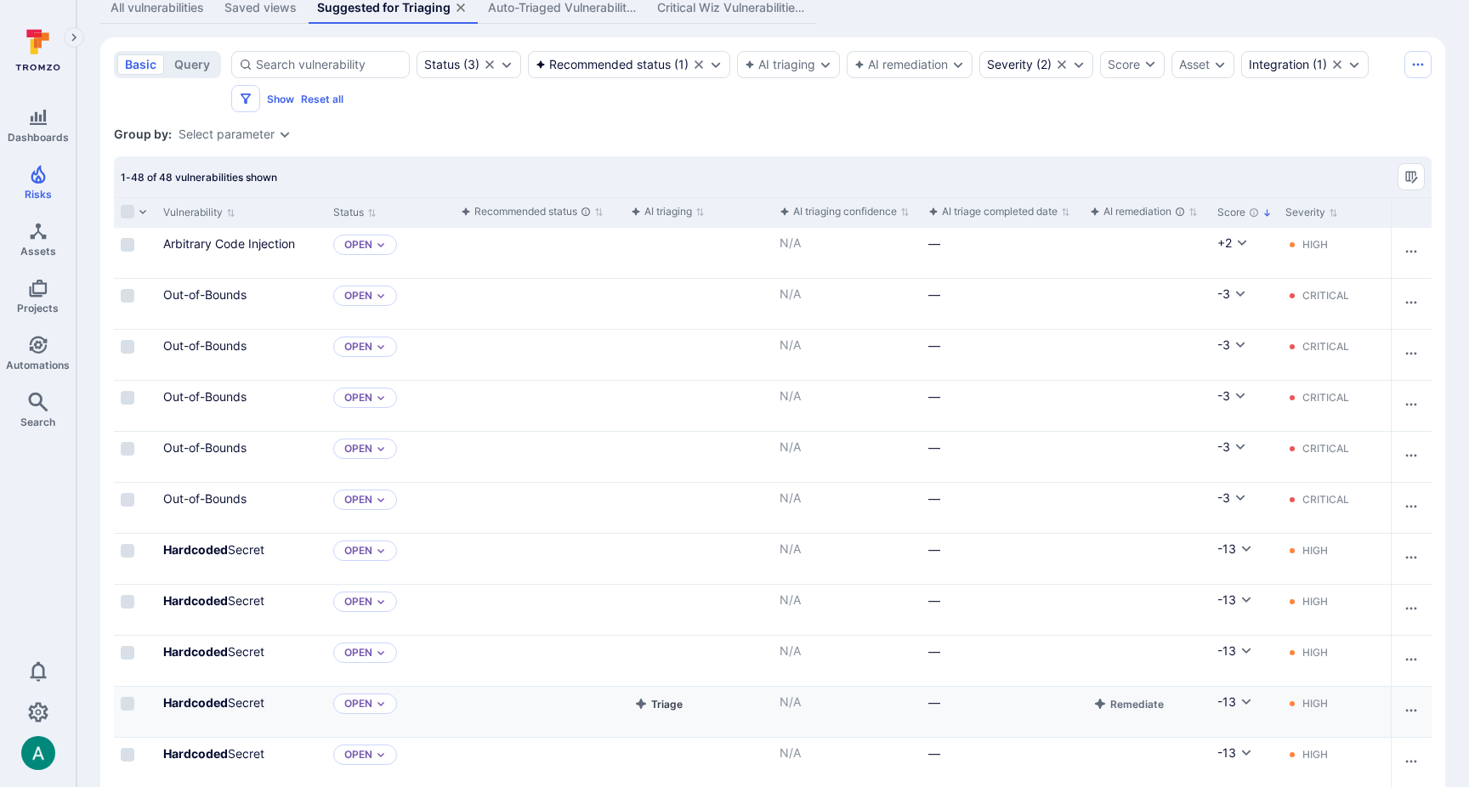
scroll to position [363, 0]
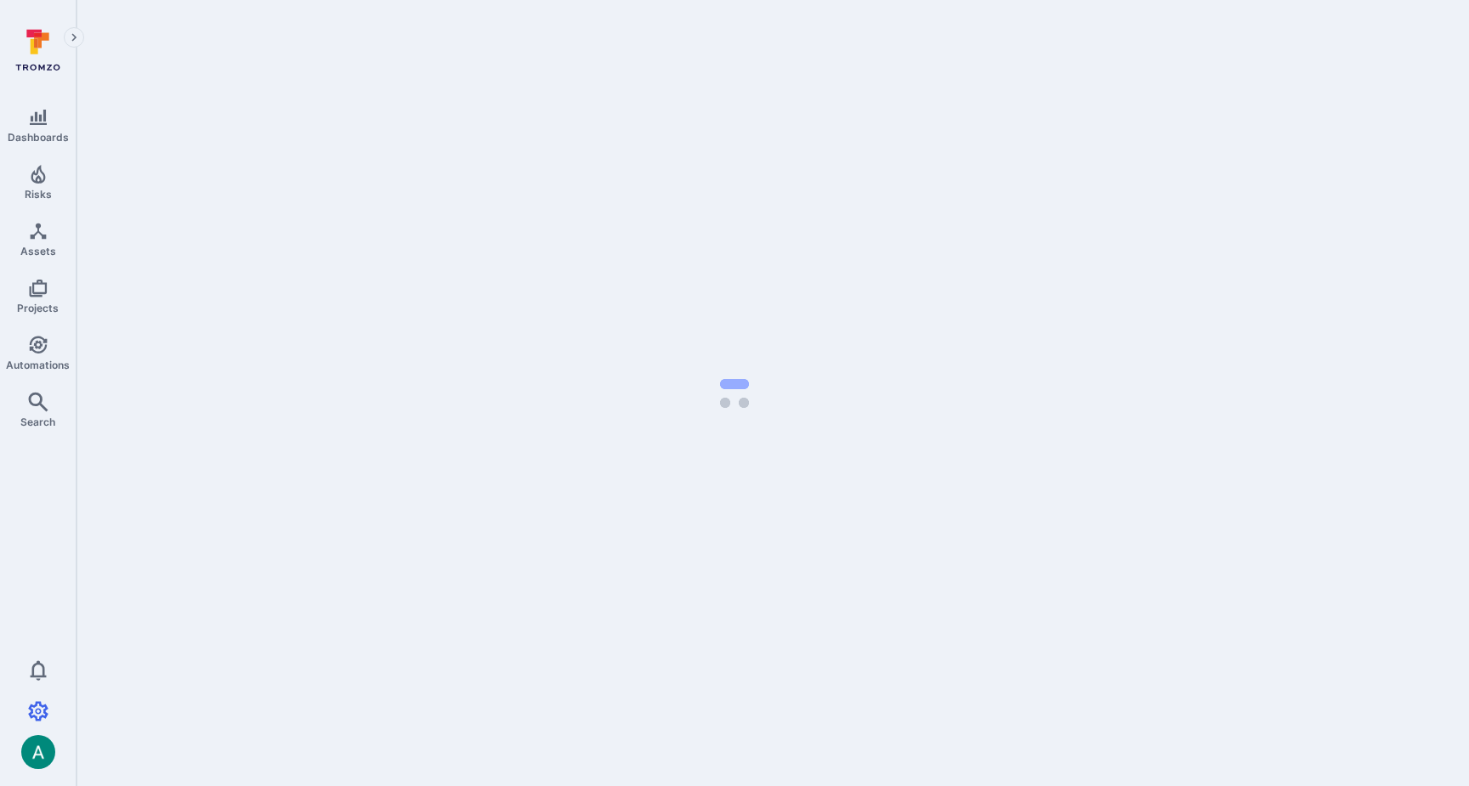
select select "25"
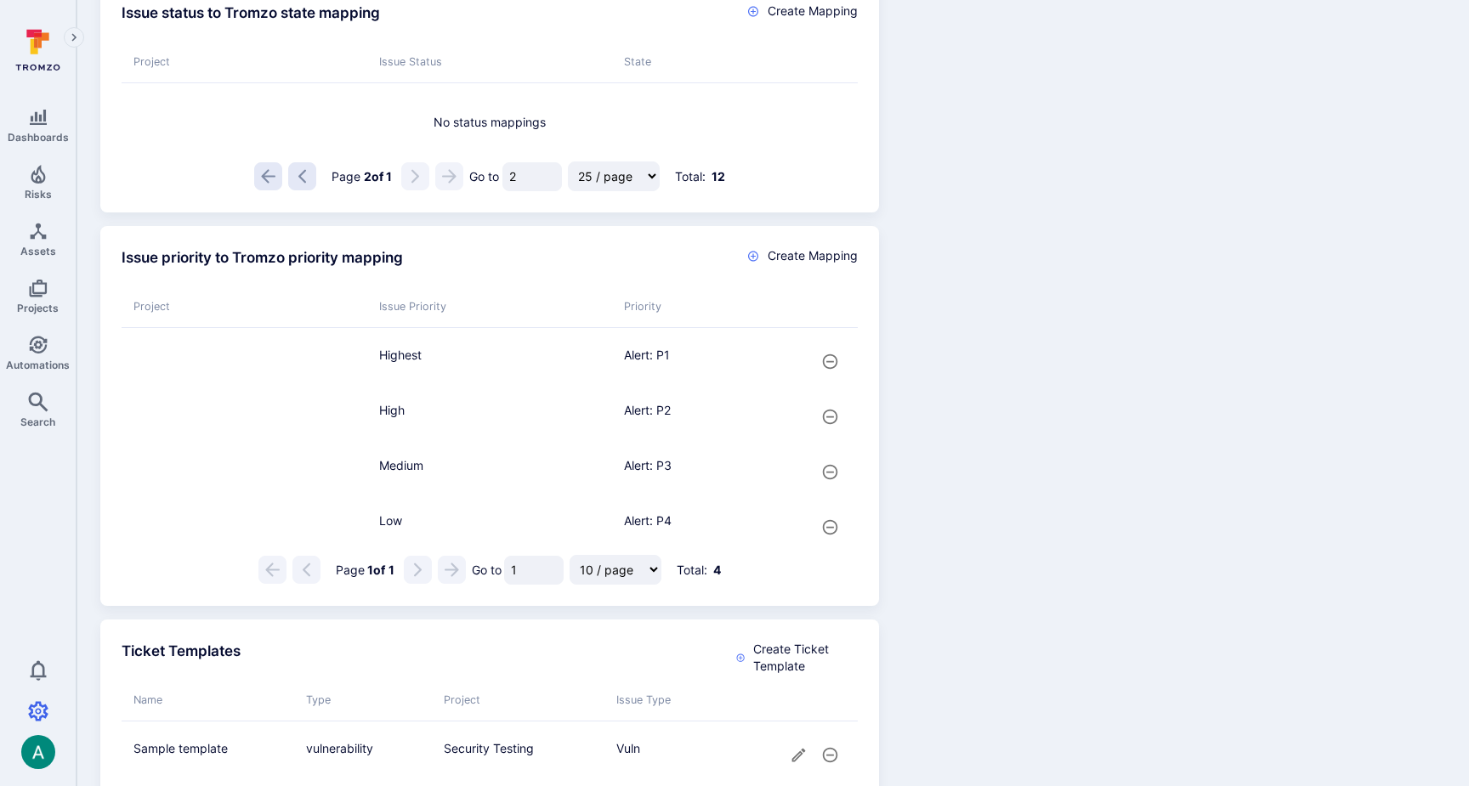
scroll to position [603, 0]
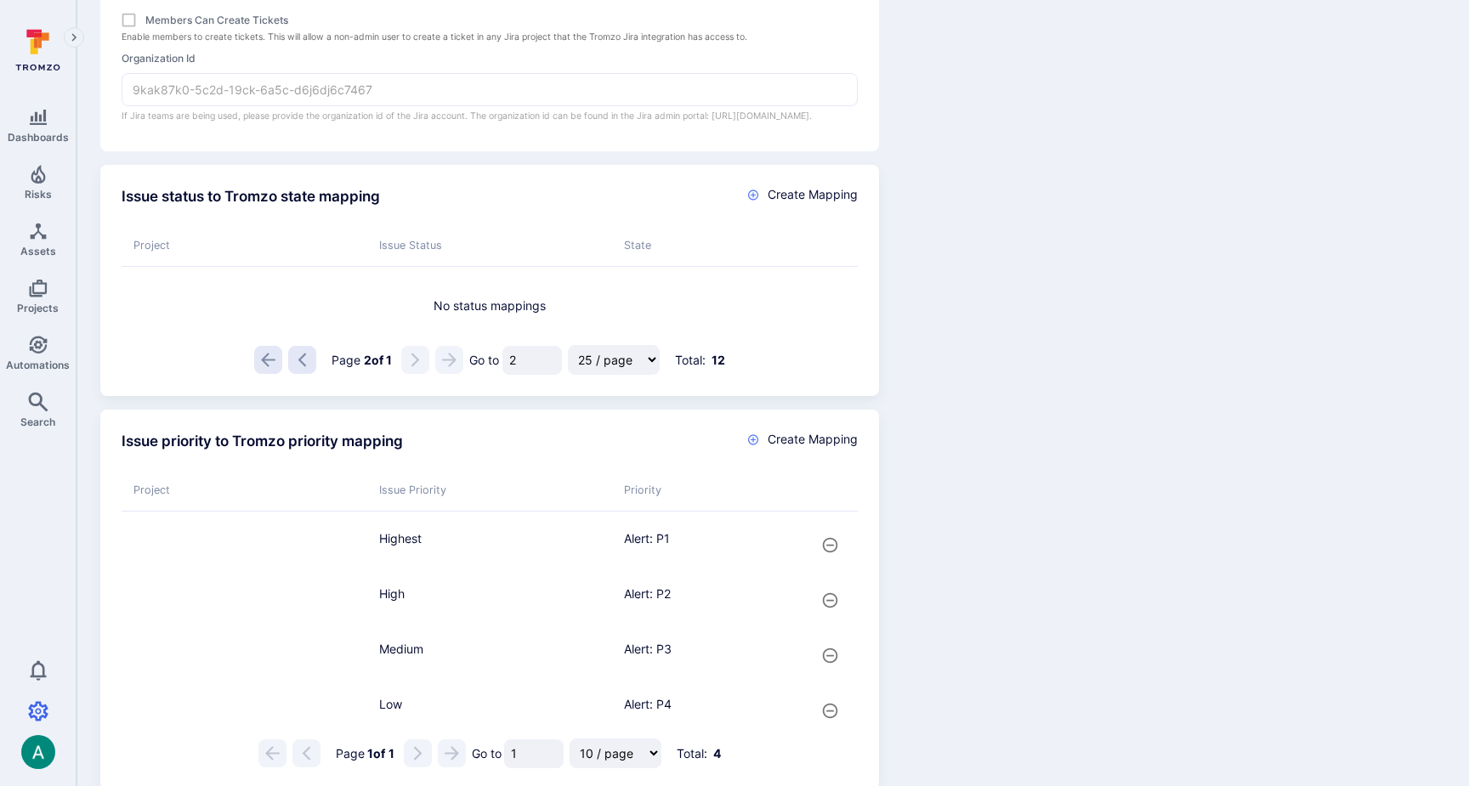
click at [270, 360] on icon "Go to the first page" at bounding box center [269, 361] width 14 height 14
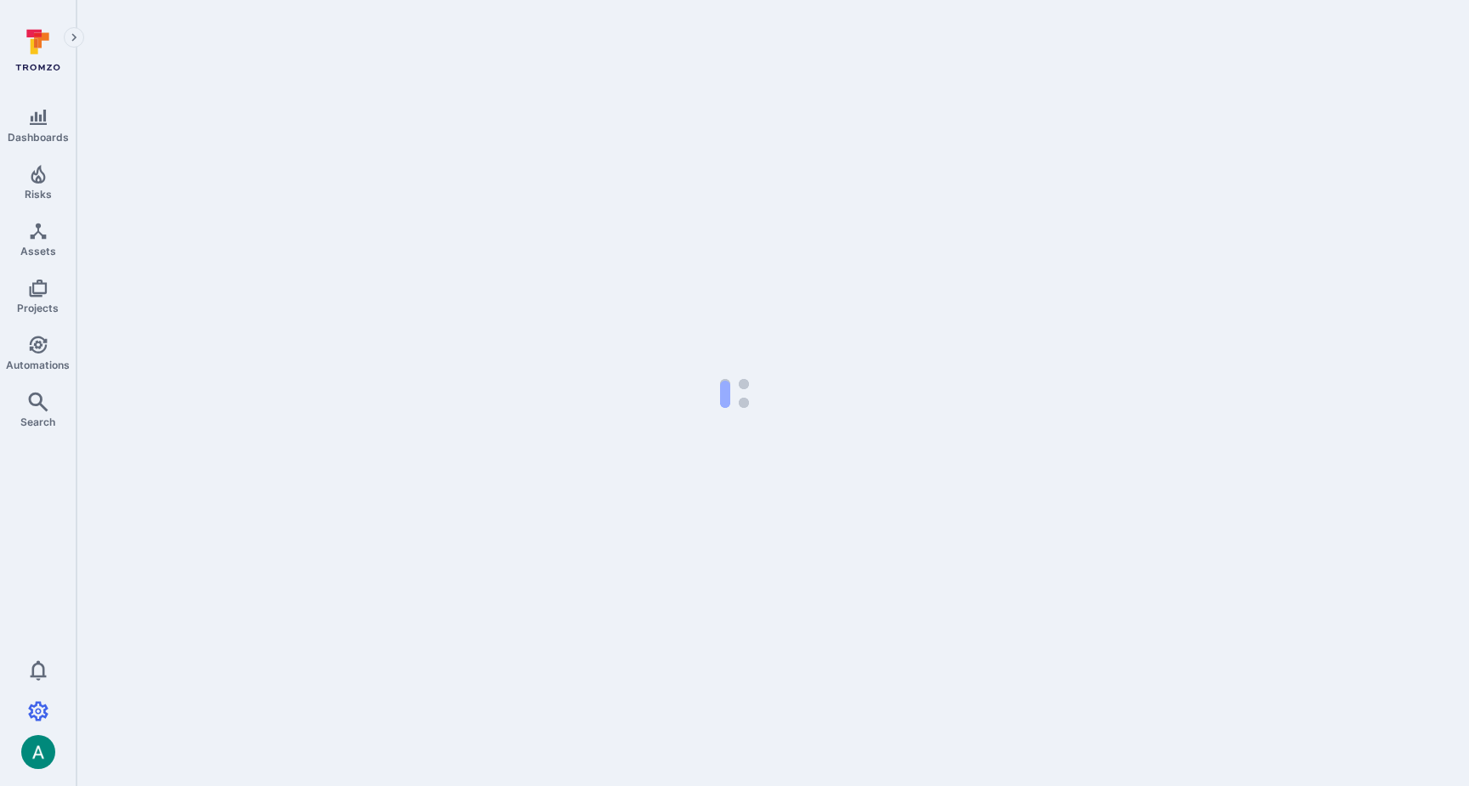
select select "25"
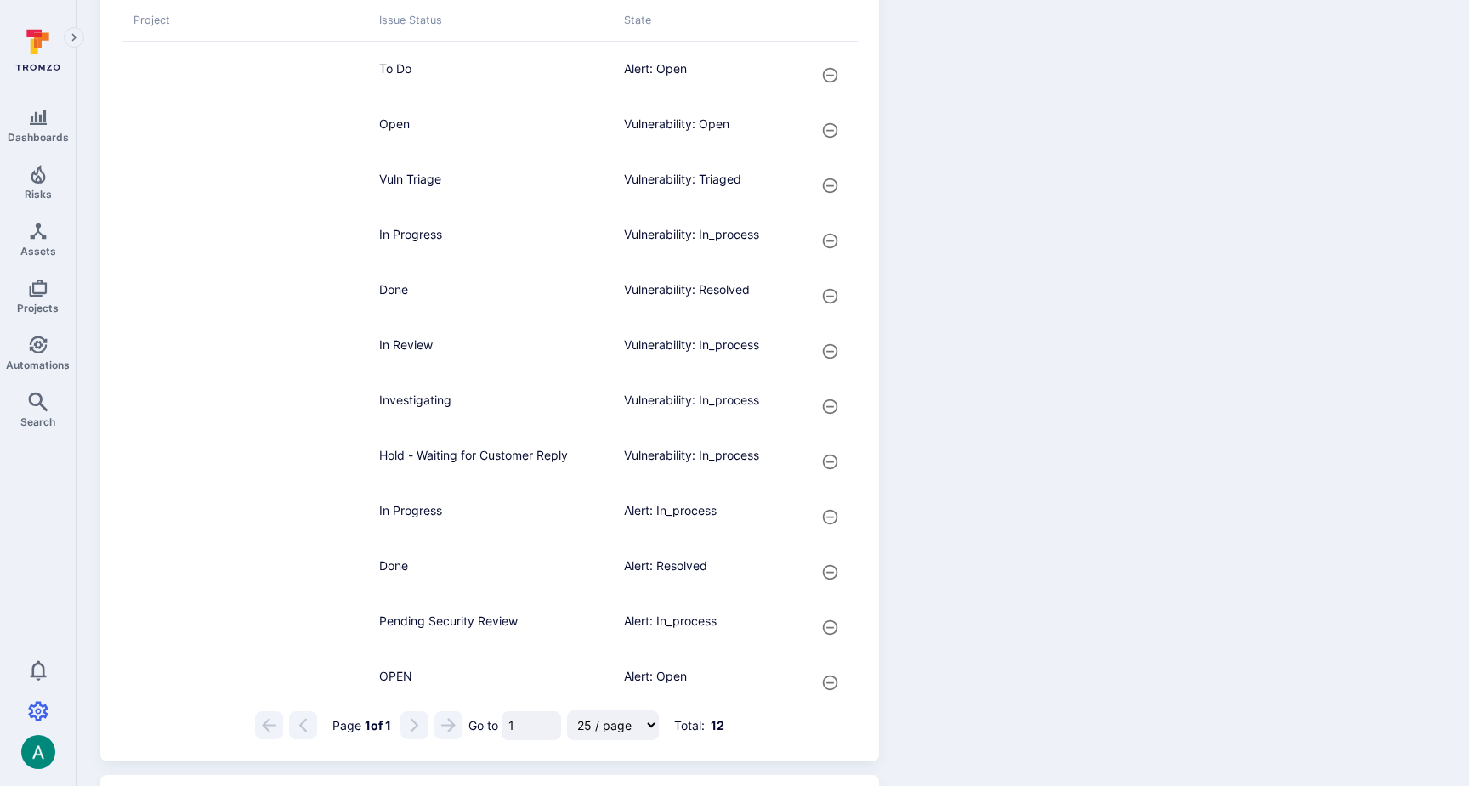
scroll to position [837, 0]
